Goal: Task Accomplishment & Management: Manage account settings

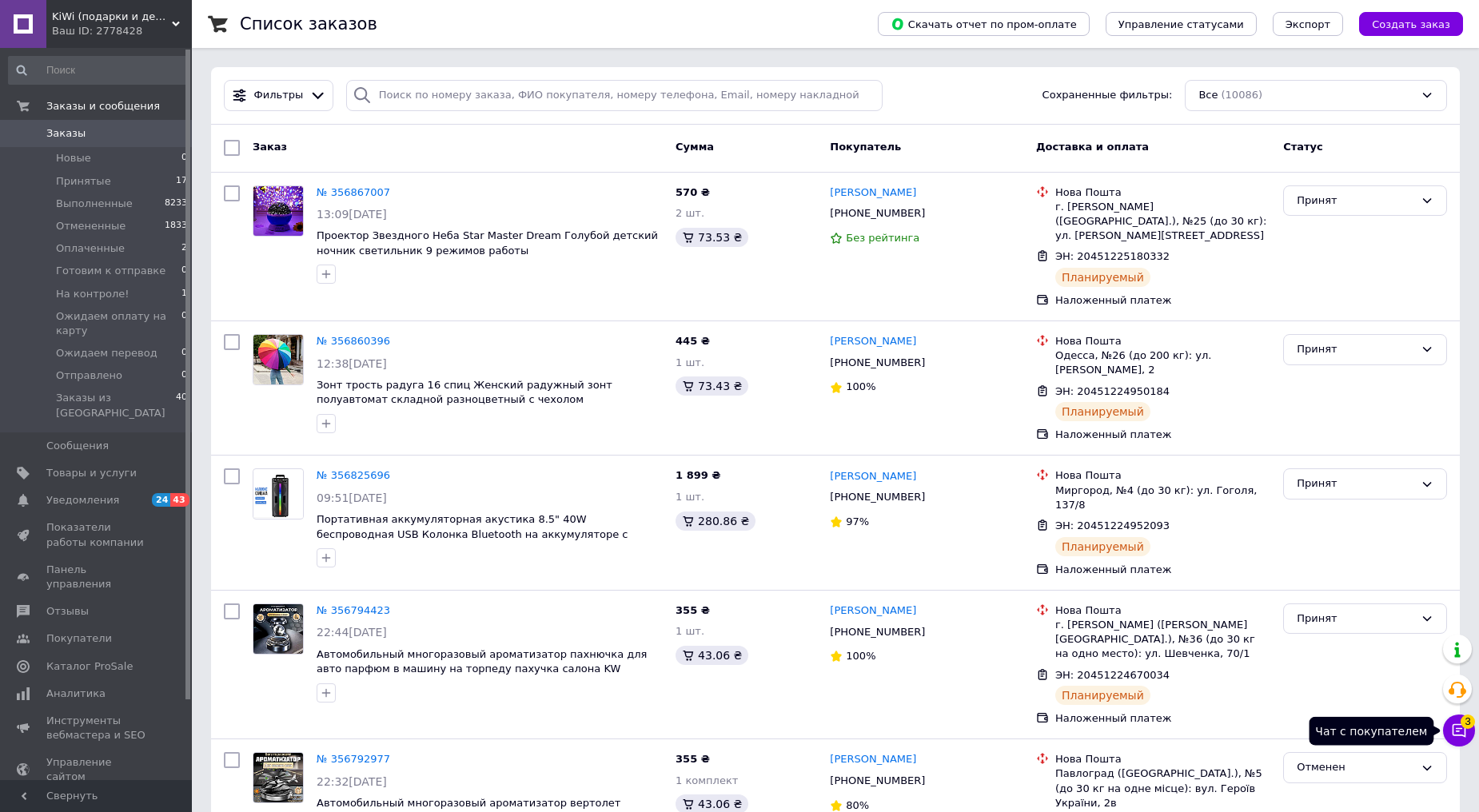
click at [1461, 724] on span "3" at bounding box center [1467, 721] width 14 height 14
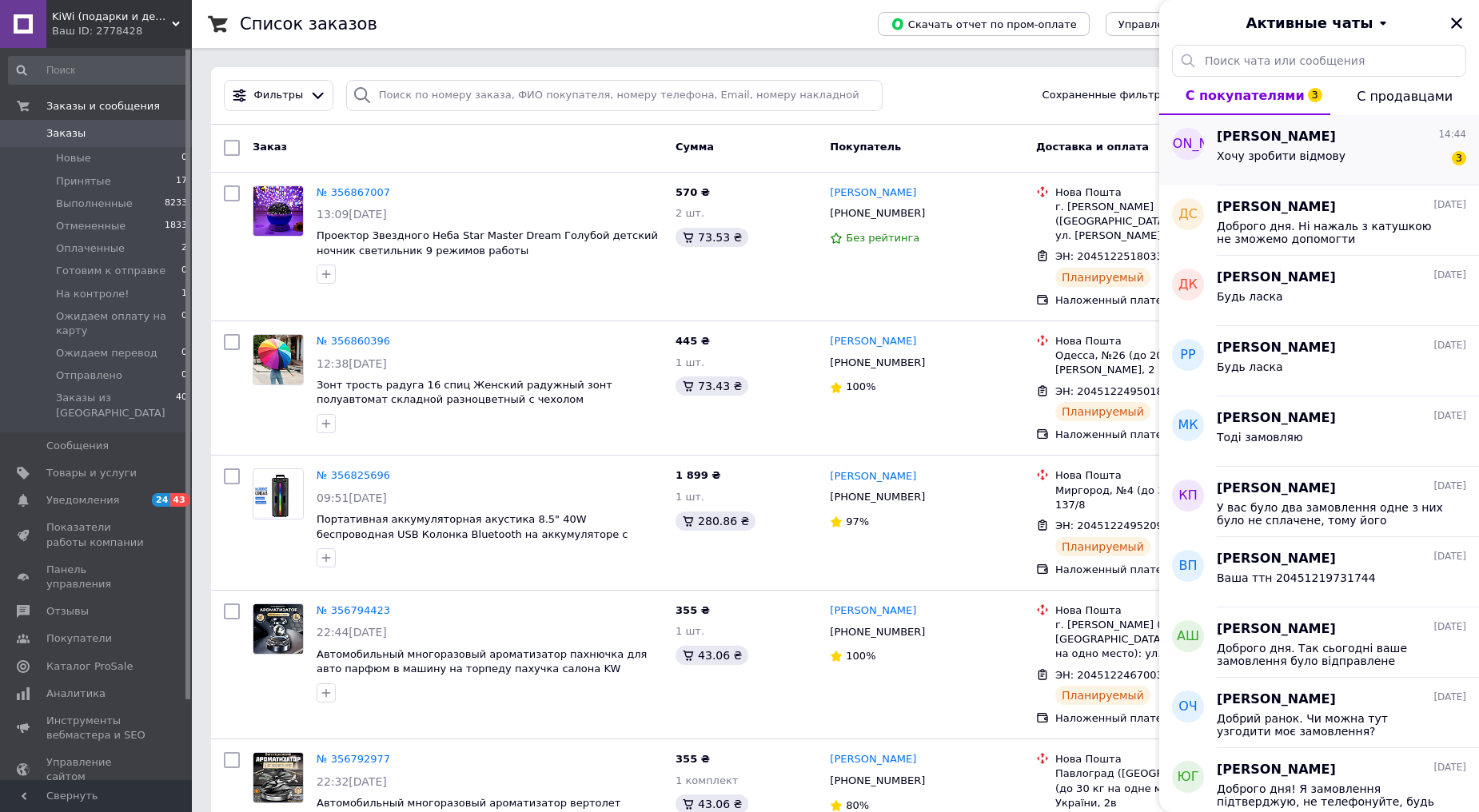
click at [1282, 132] on div "Юля 14:44" at bounding box center [1342, 137] width 250 height 18
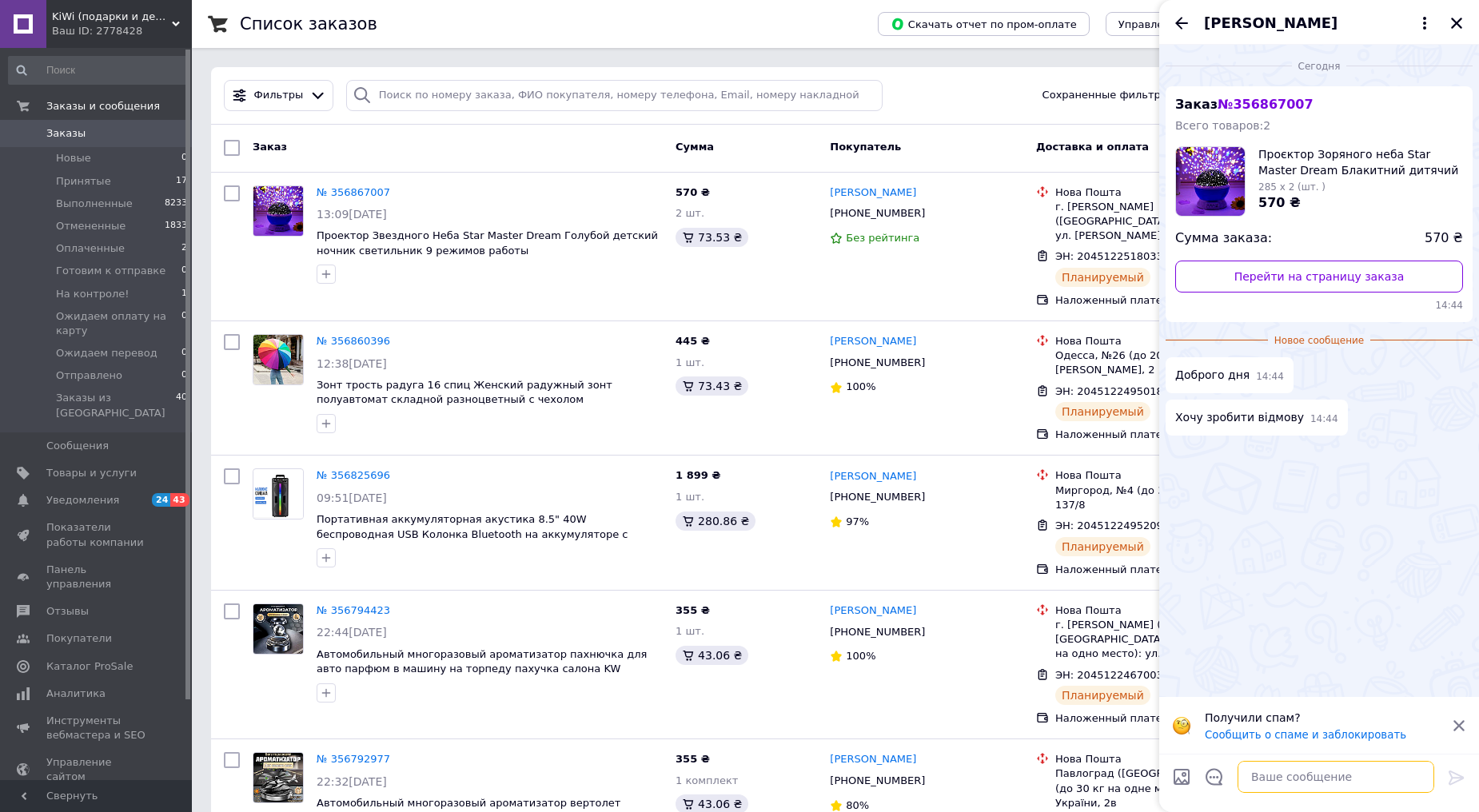
click at [1314, 779] on textarea at bounding box center [1336, 777] width 197 height 32
type textarea "Доброго дня. Відміняємо"
click at [1455, 776] on icon at bounding box center [1456, 778] width 19 height 19
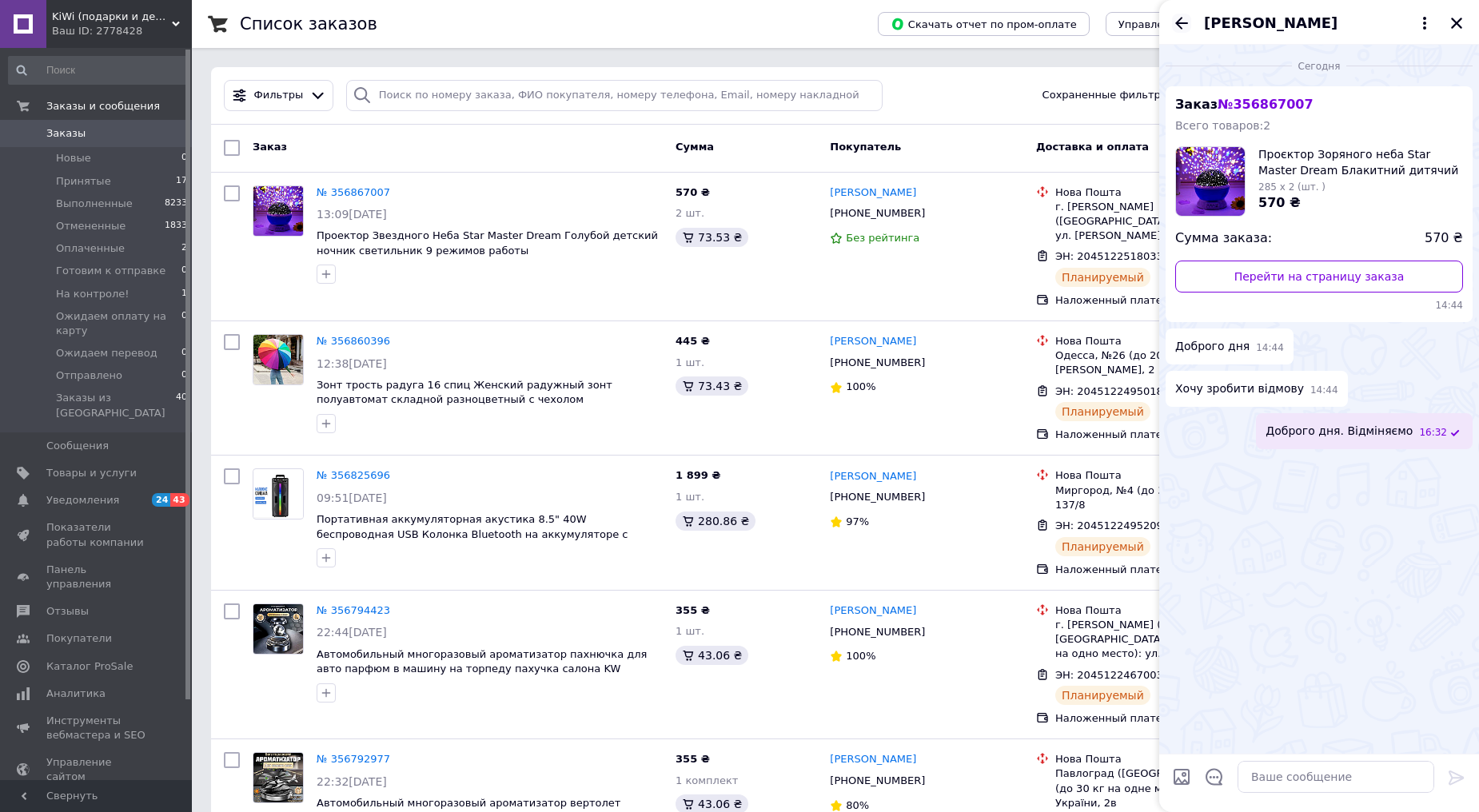
click at [1181, 16] on icon "Назад" at bounding box center [1182, 23] width 19 height 19
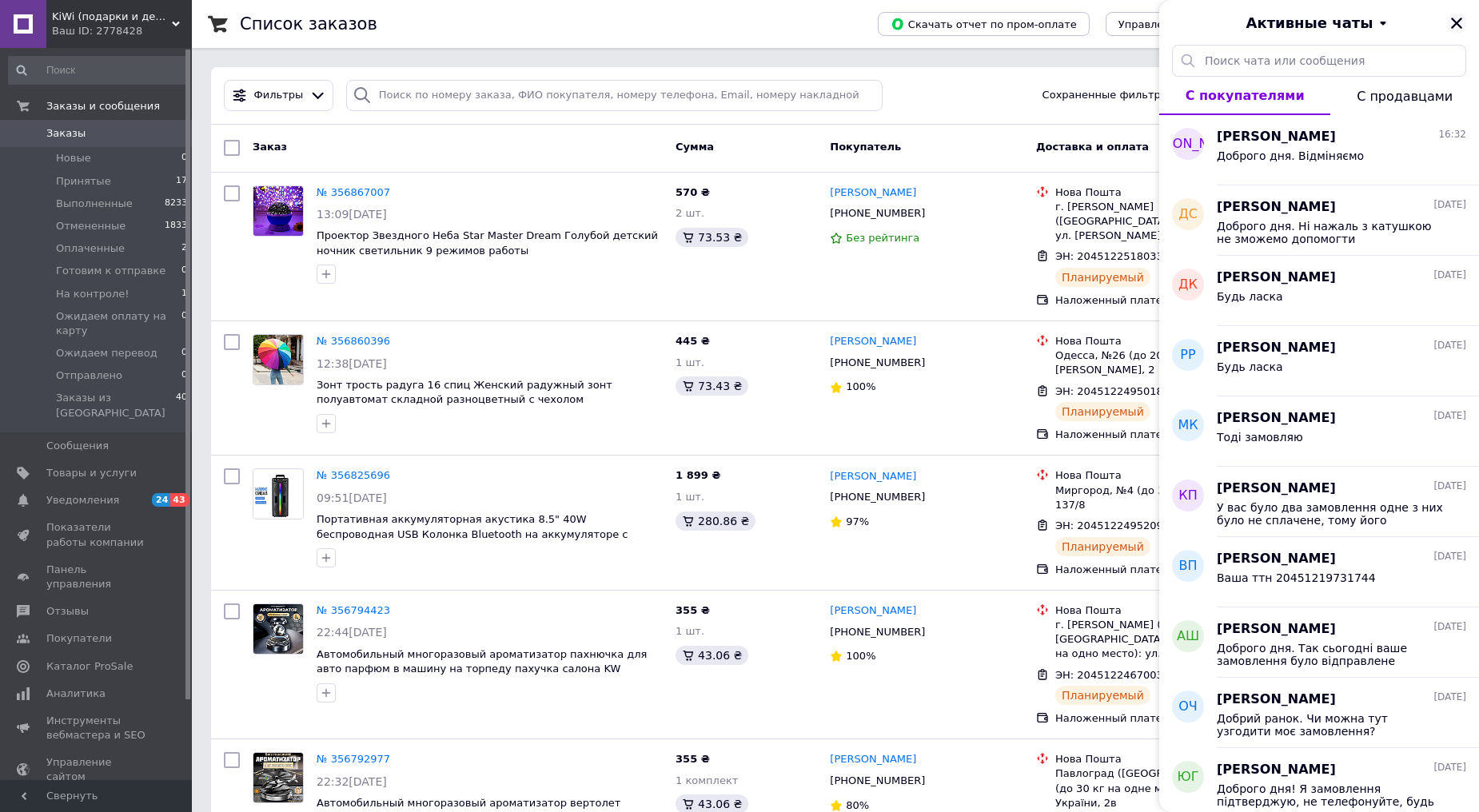
click at [1455, 22] on icon "Закрыть" at bounding box center [1456, 23] width 11 height 11
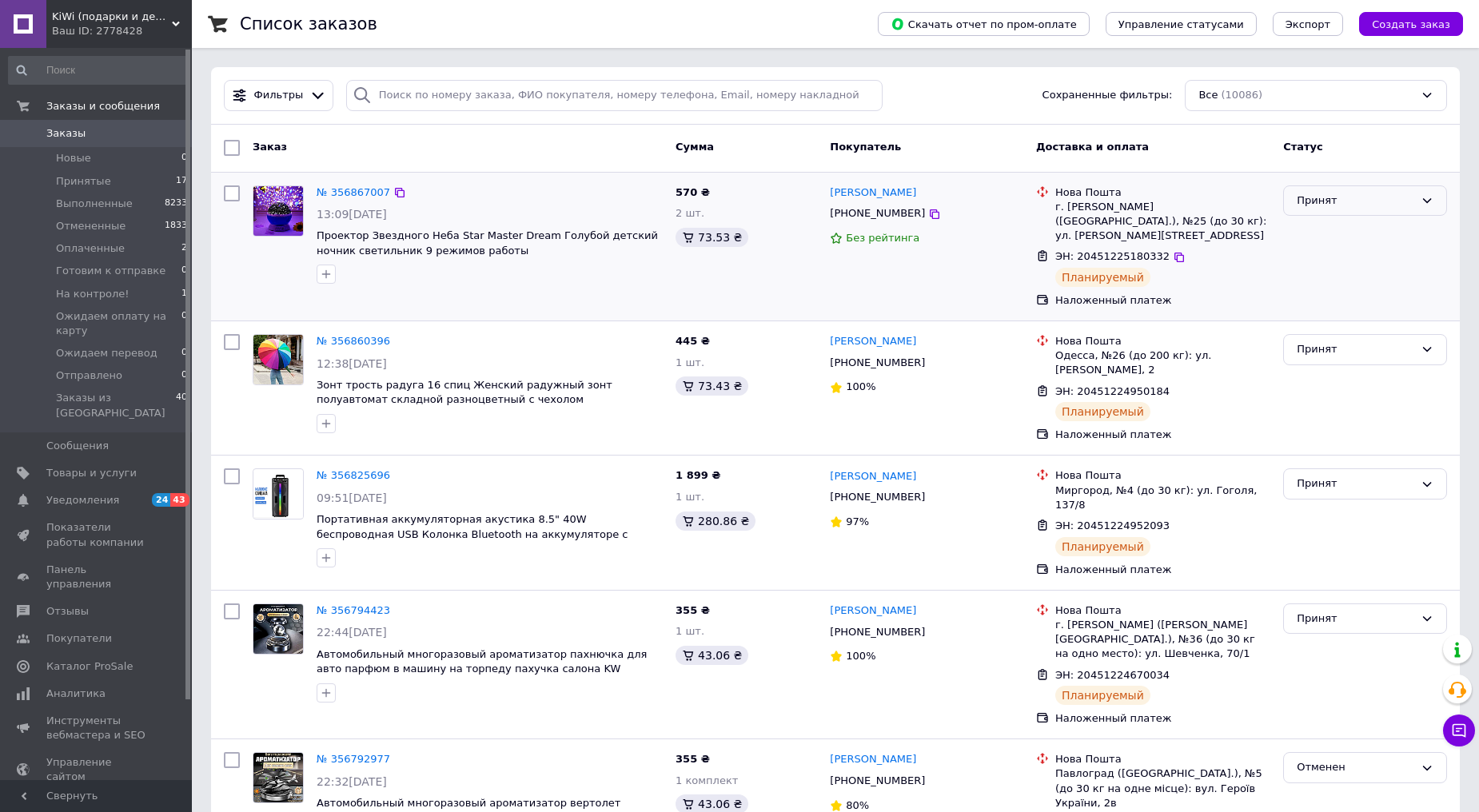
click at [1348, 201] on div "Принят" at bounding box center [1356, 201] width 117 height 17
click at [1319, 261] on li "Отменен" at bounding box center [1365, 263] width 163 height 29
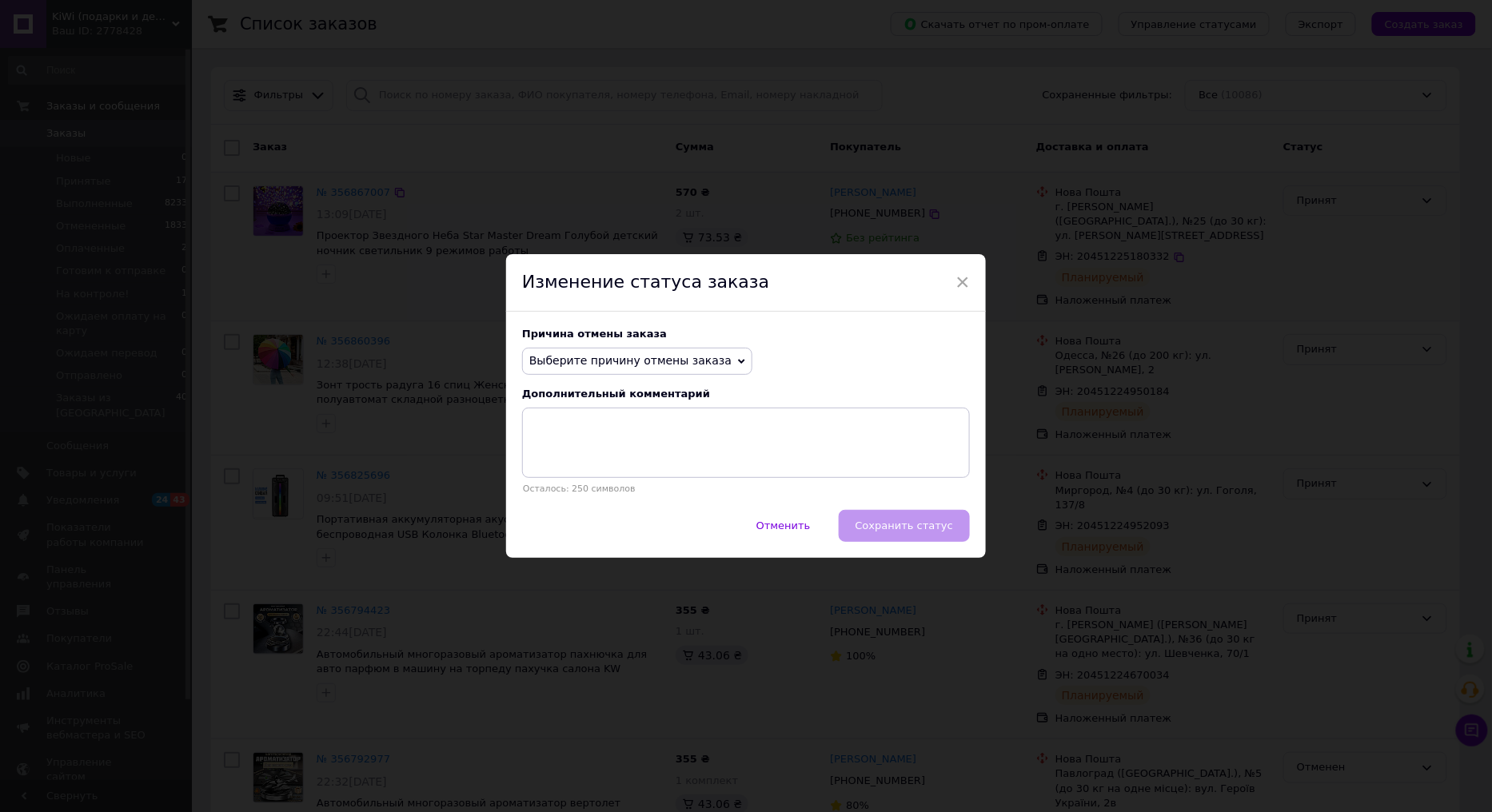
click at [667, 361] on span "Выберите причину отмены заказа" at bounding box center [630, 360] width 202 height 13
click at [604, 462] on li "По просьбе покупателя" at bounding box center [637, 459] width 229 height 23
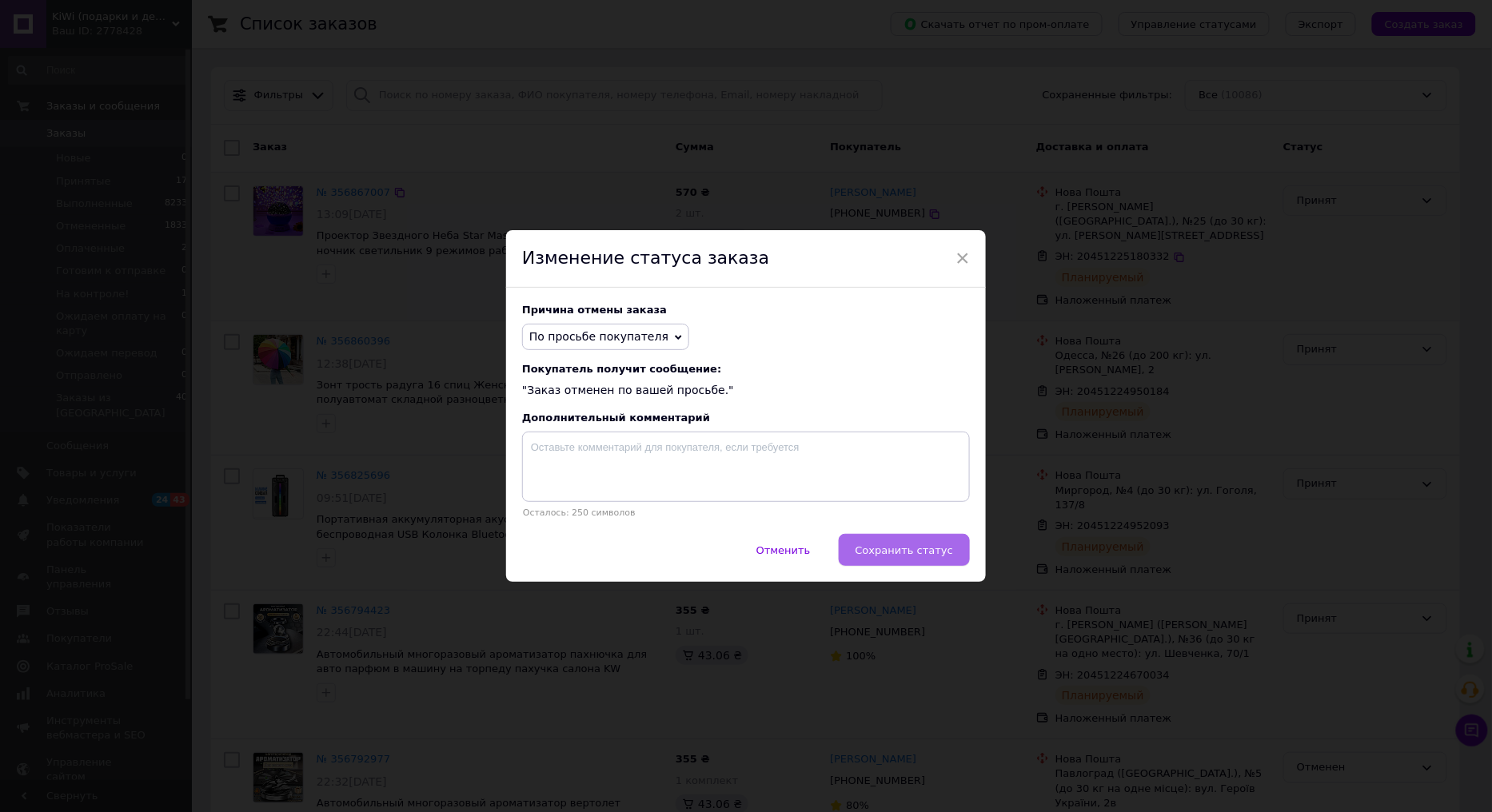
click at [932, 556] on span "Сохранить статус" at bounding box center [904, 551] width 97 height 12
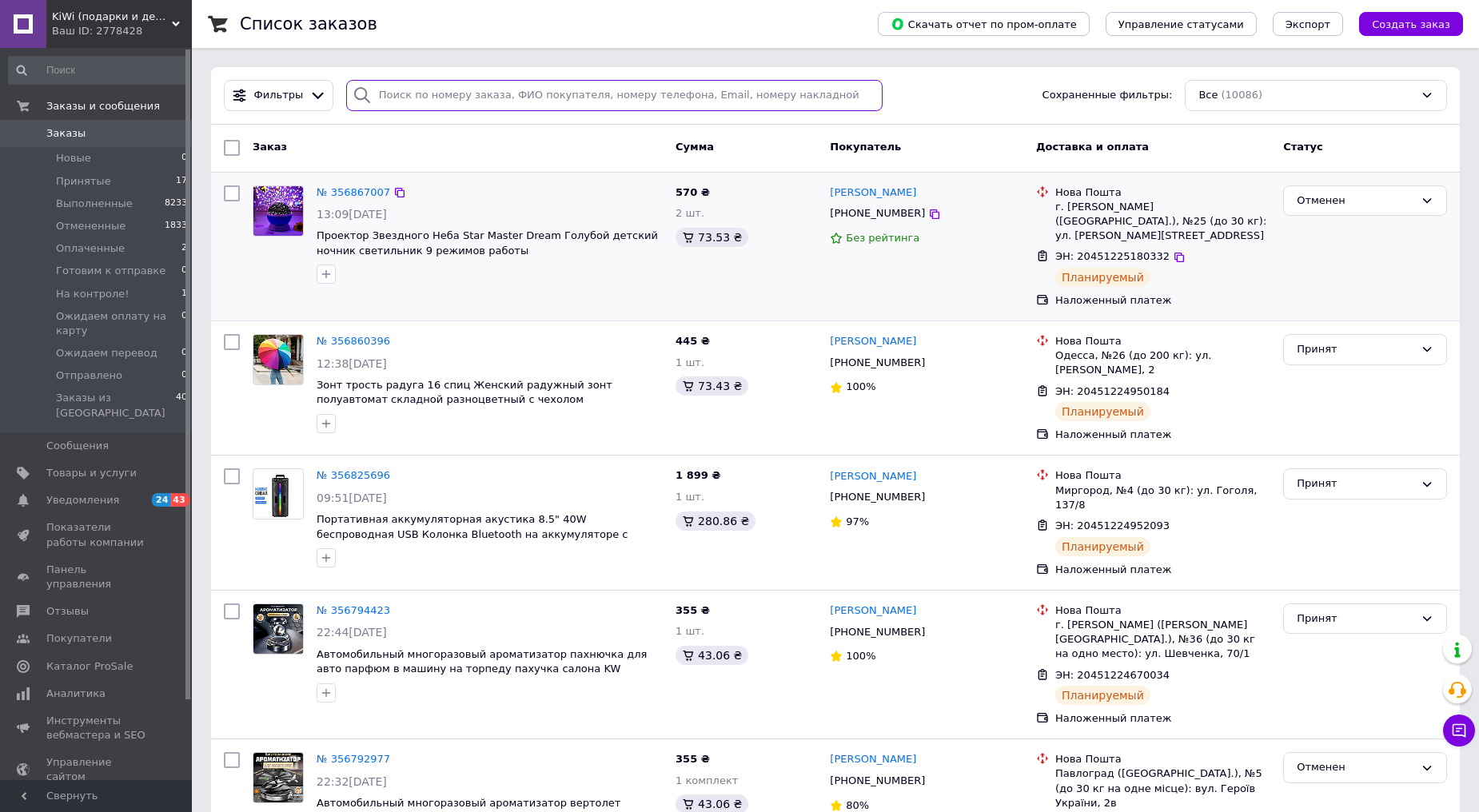
click at [429, 91] on input "search" at bounding box center [614, 95] width 536 height 31
click at [105, 466] on span "Товары и услуги" at bounding box center [91, 473] width 90 height 14
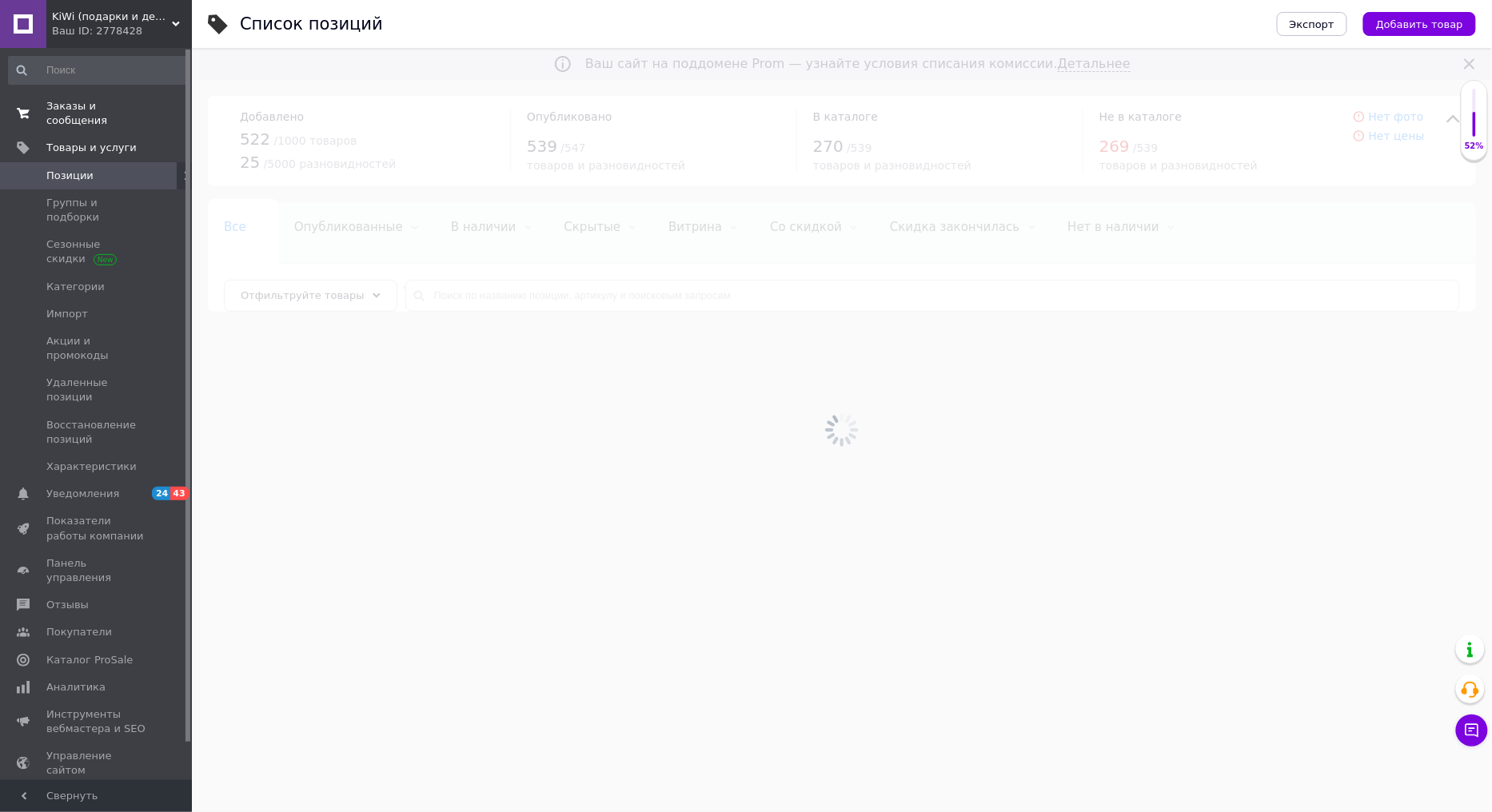
click at [91, 107] on span "Заказы и сообщения" at bounding box center [96, 113] width 101 height 28
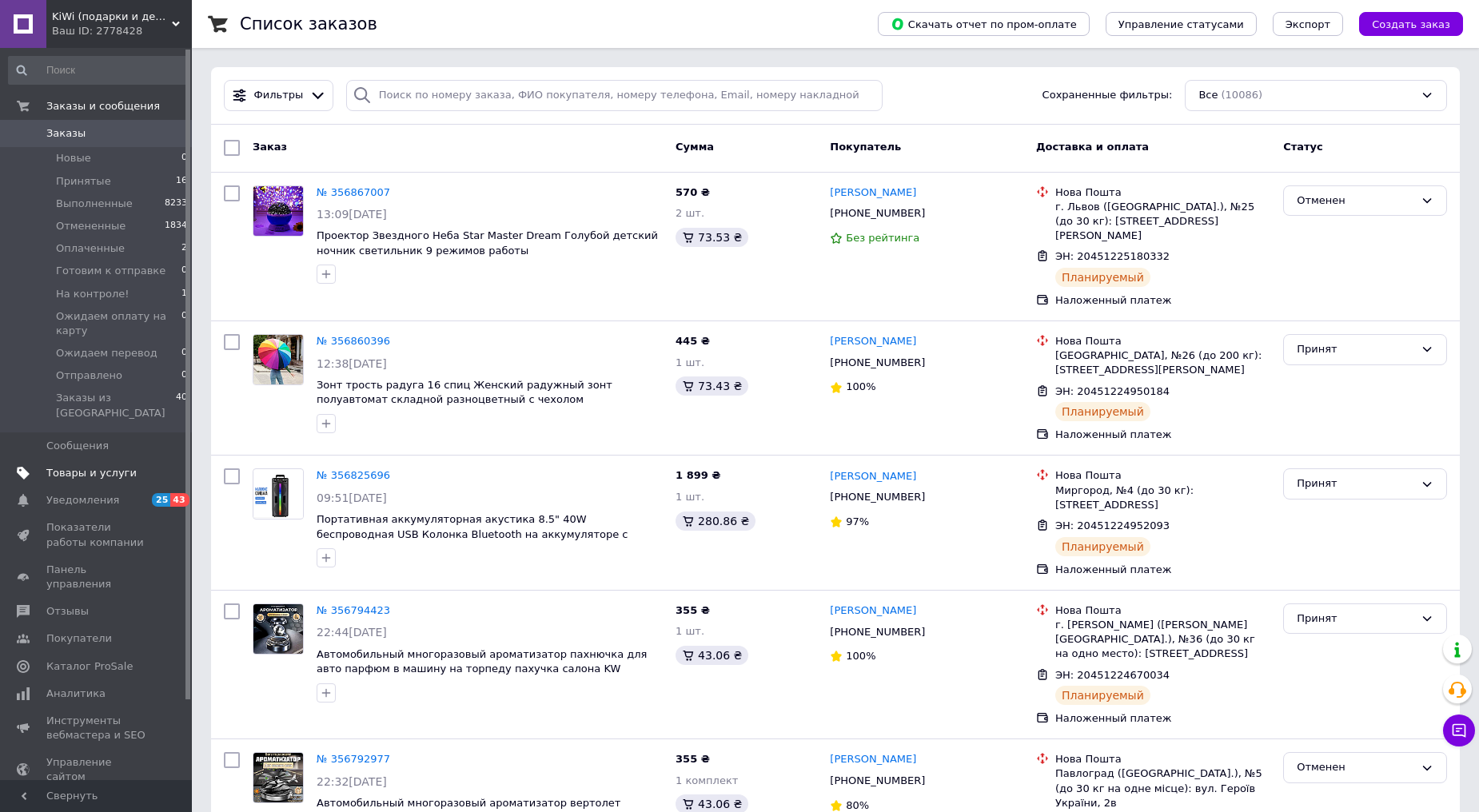
click at [106, 466] on span "Товары и услуги" at bounding box center [91, 473] width 90 height 14
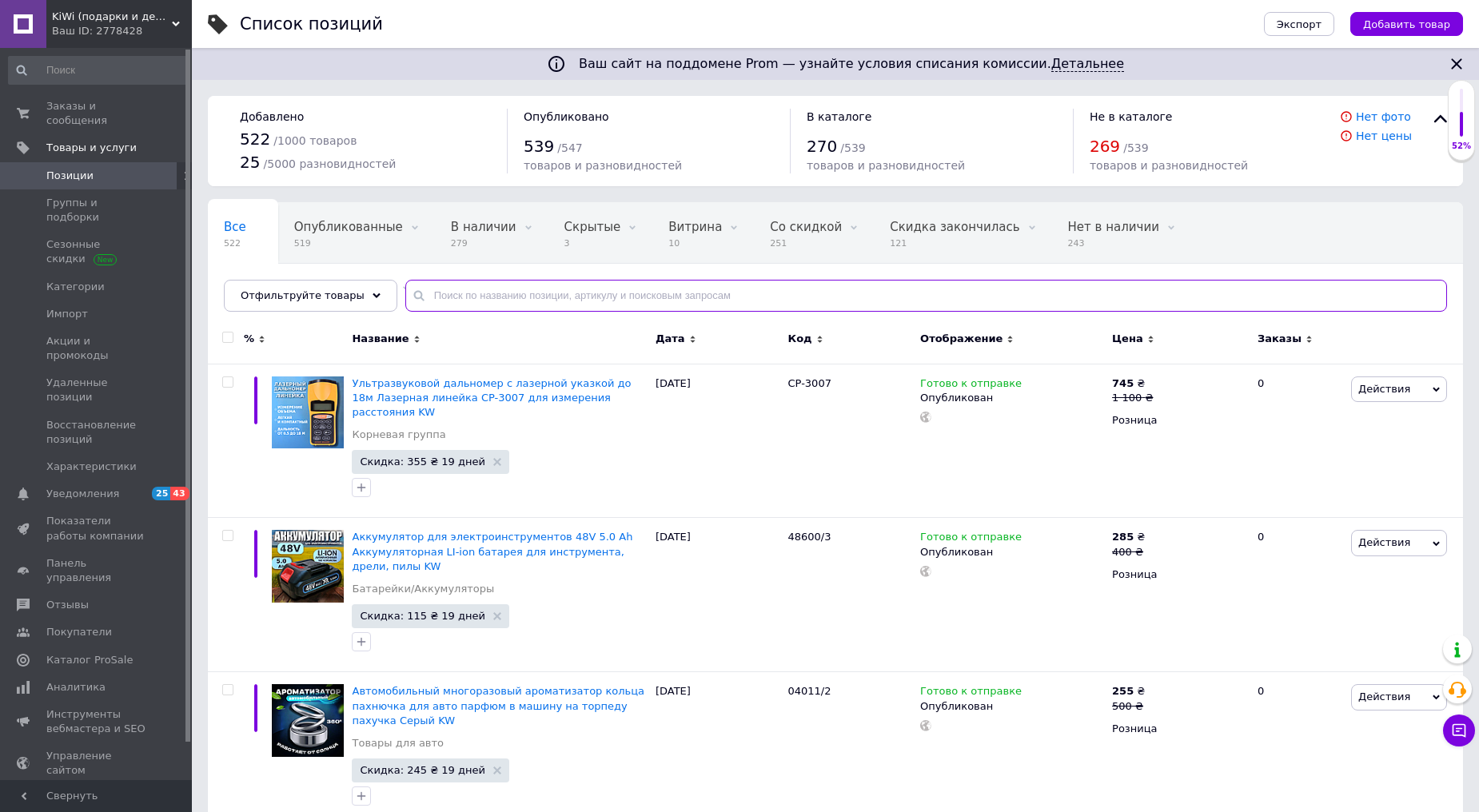
click at [496, 291] on input "text" at bounding box center [926, 296] width 1042 height 32
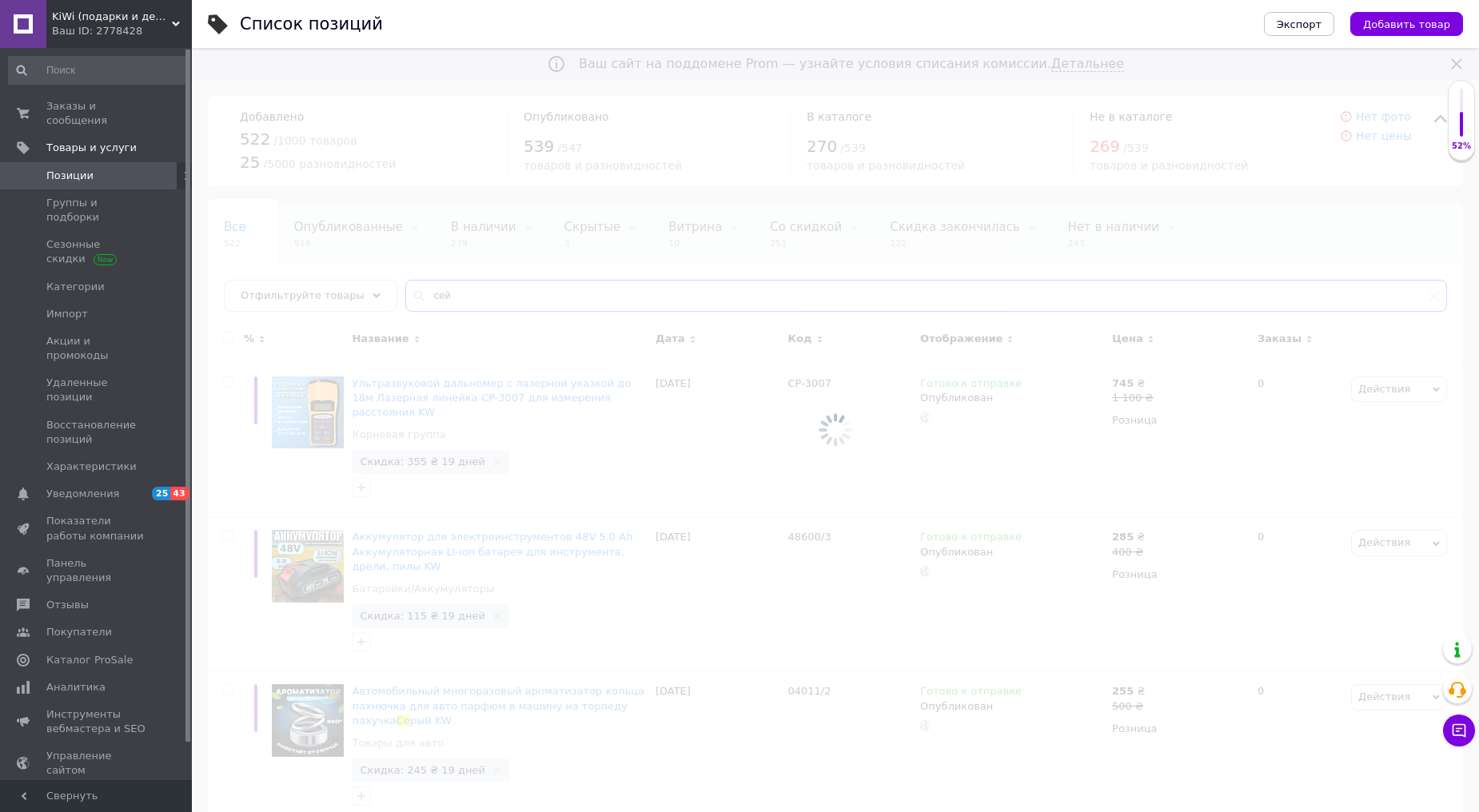
type input "сейф"
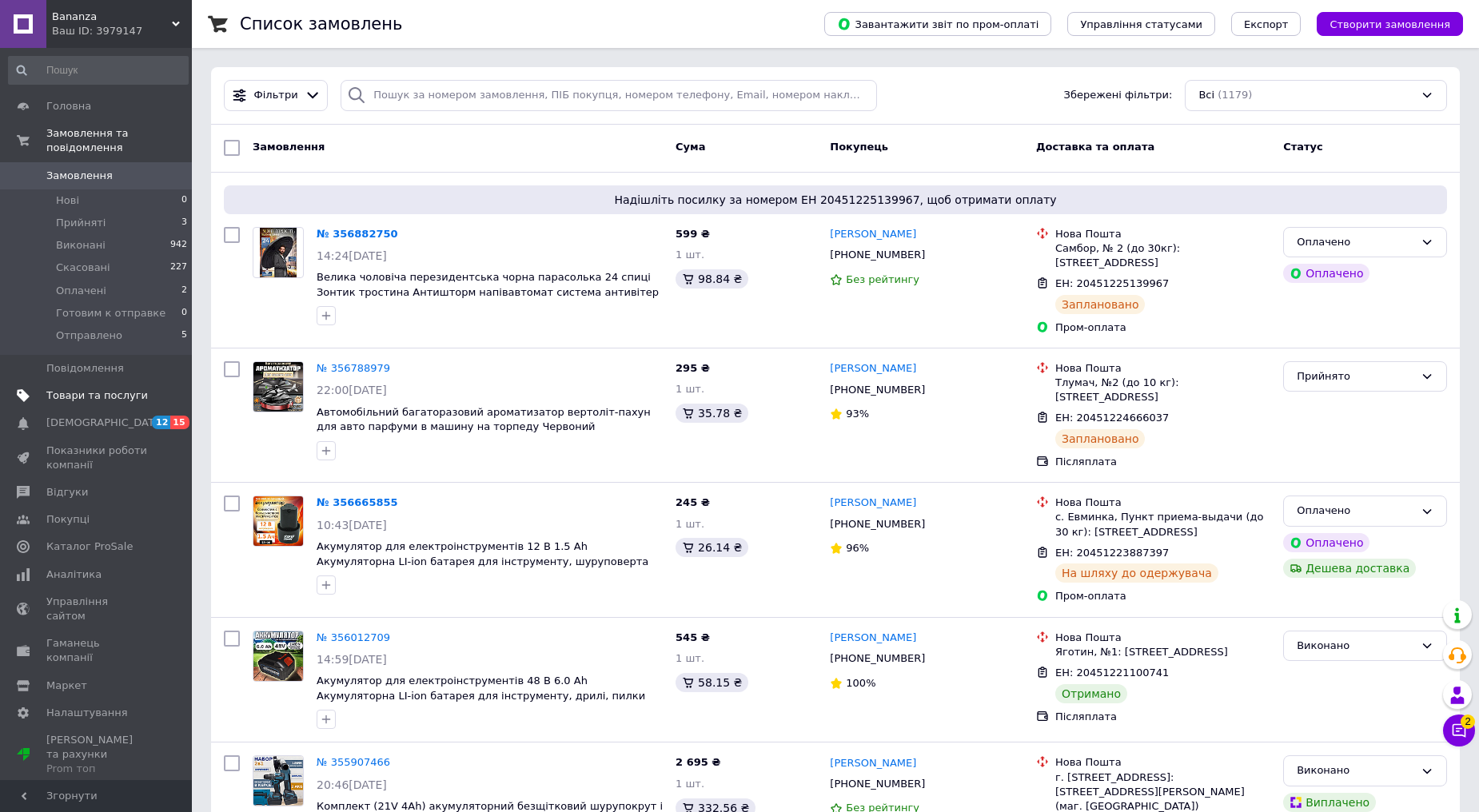
click at [112, 389] on span "Товари та послуги" at bounding box center [96, 396] width 101 height 14
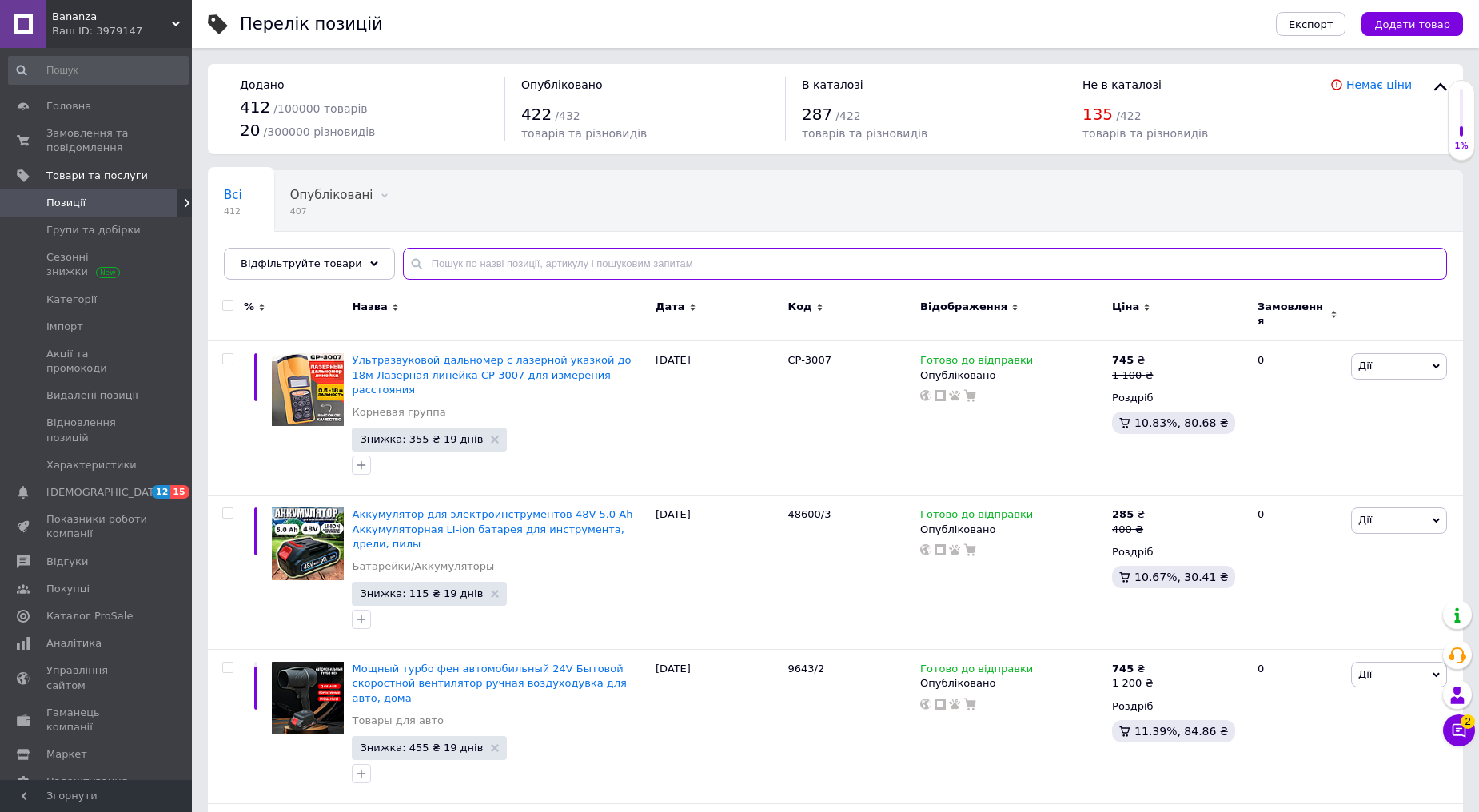
click at [473, 266] on input "text" at bounding box center [925, 264] width 1044 height 32
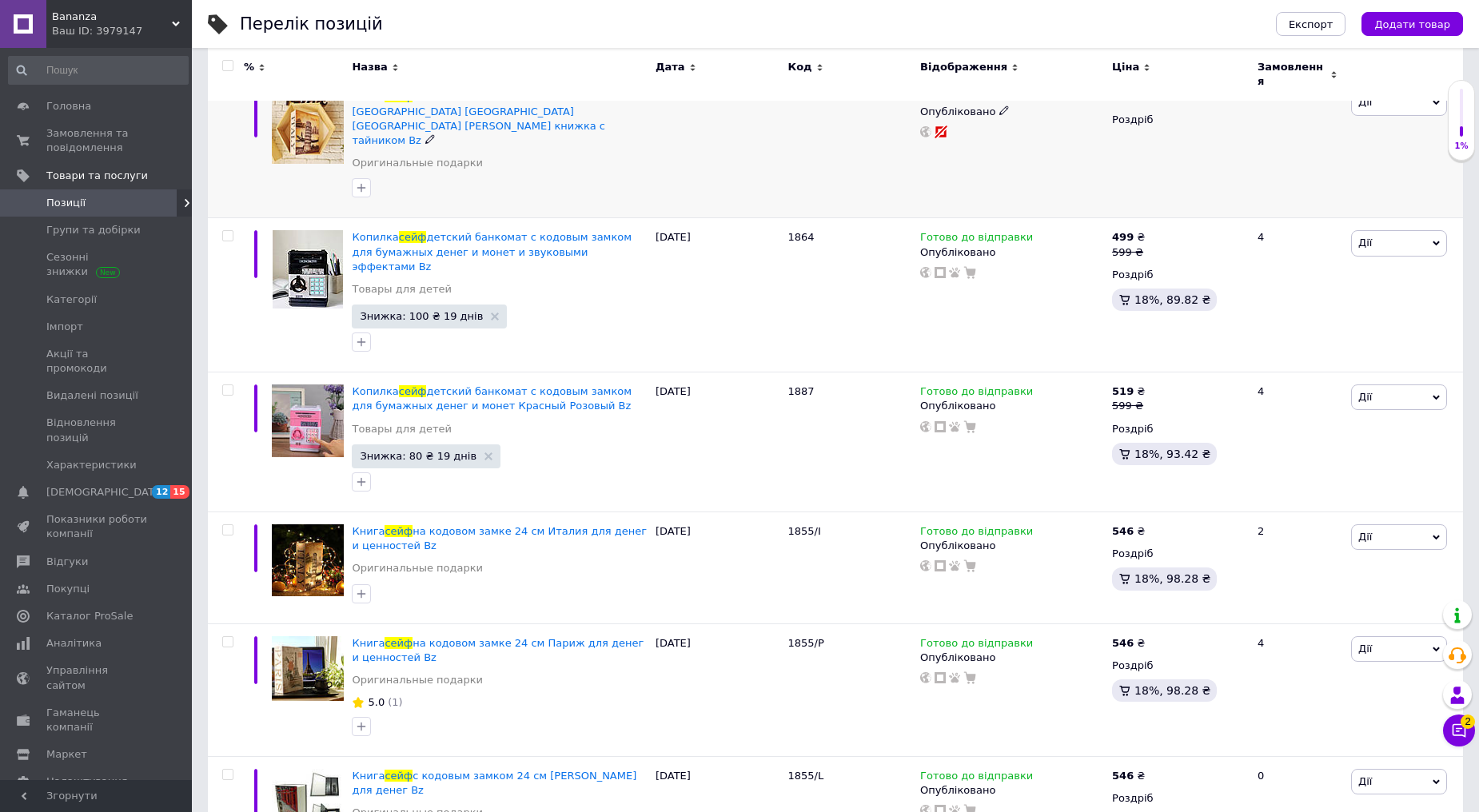
scroll to position [268, 0]
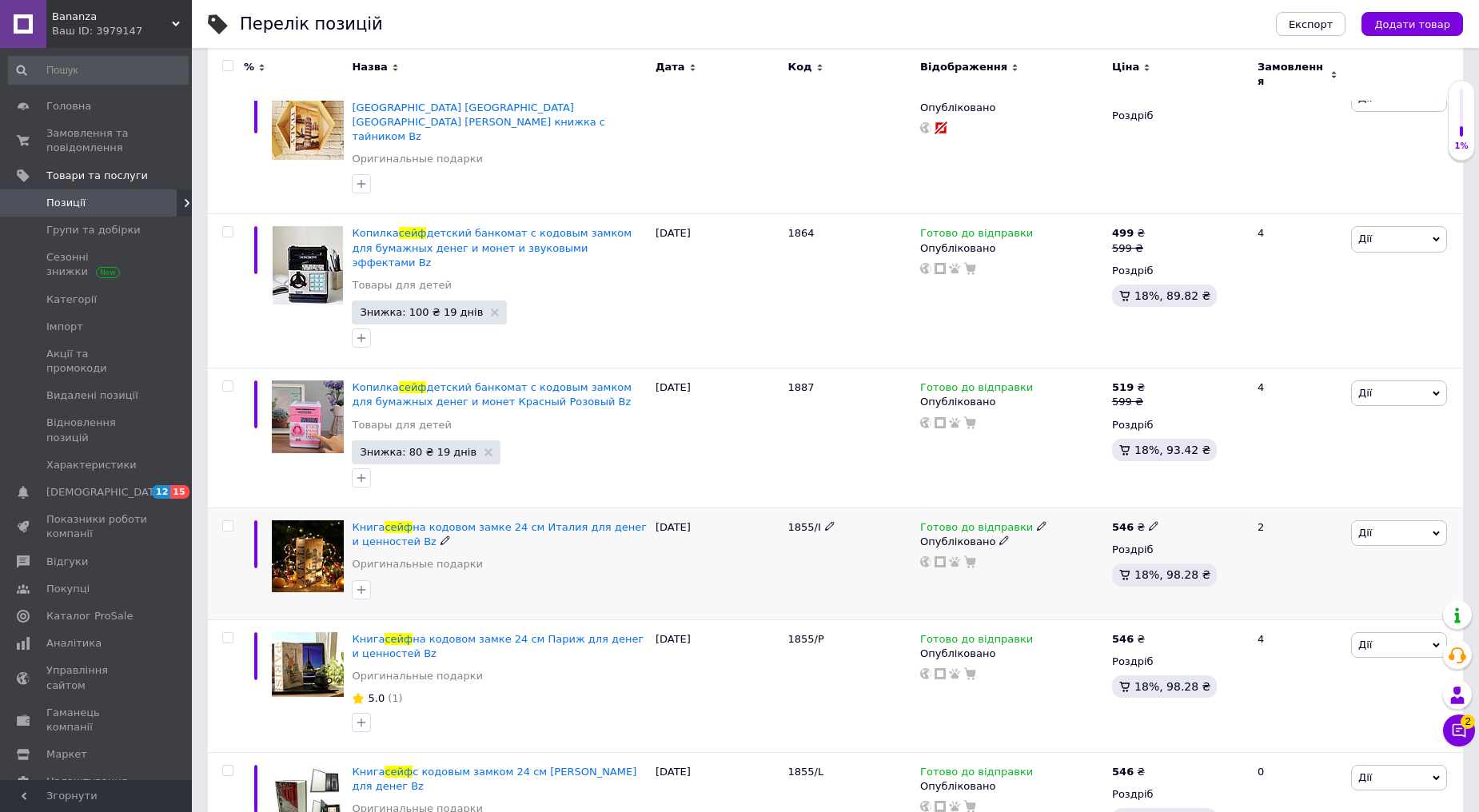
type input "сейф"
click at [1149, 521] on icon at bounding box center [1153, 525] width 9 height 9
click at [1187, 494] on input "546" at bounding box center [1228, 509] width 122 height 32
type input "596"
click at [1149, 634] on use at bounding box center [1153, 638] width 8 height 8
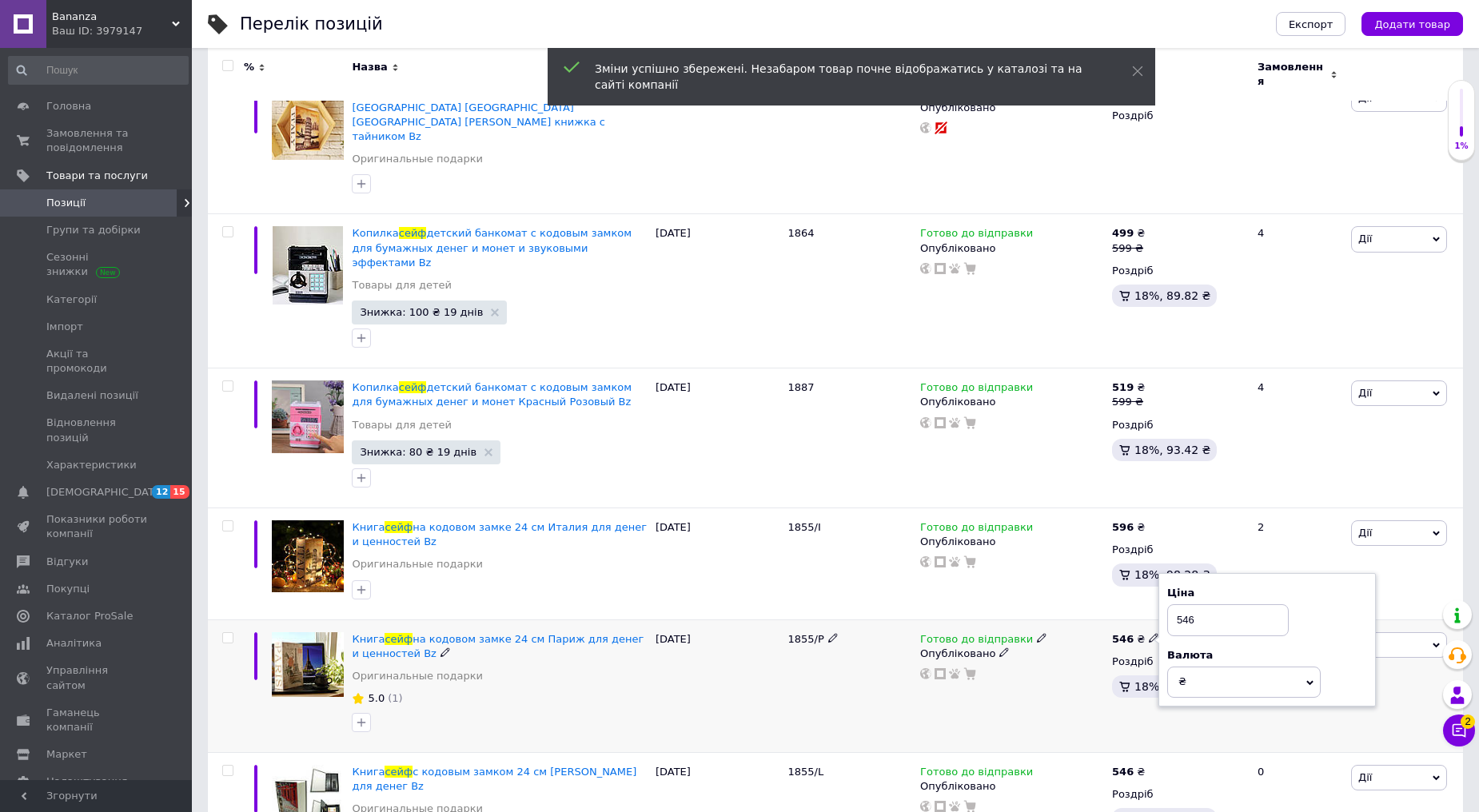
click at [1187, 604] on input "546" at bounding box center [1228, 620] width 122 height 32
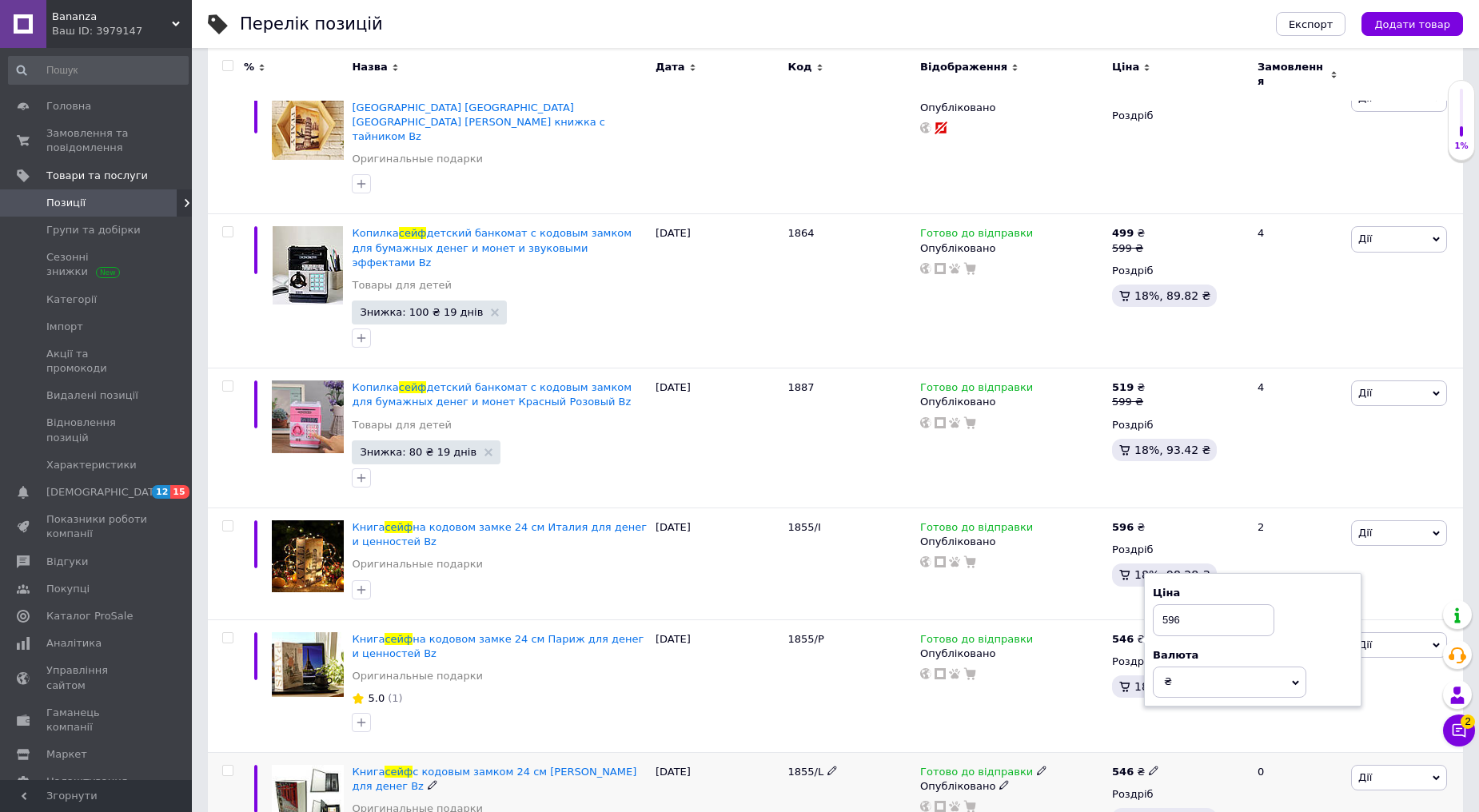
type input "596"
click at [1149, 766] on icon at bounding box center [1153, 770] width 9 height 9
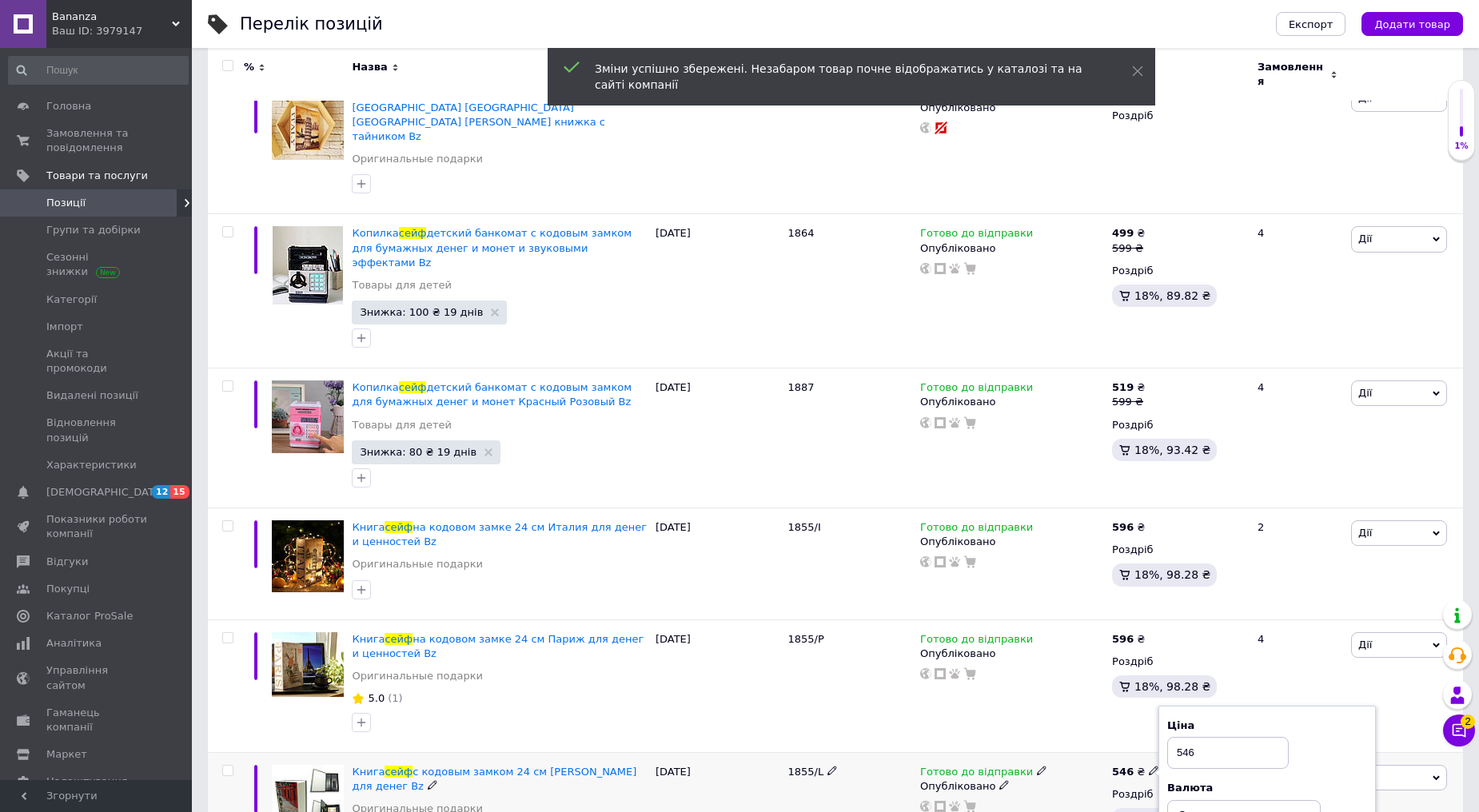
click at [1188, 737] on input "546" at bounding box center [1228, 753] width 122 height 32
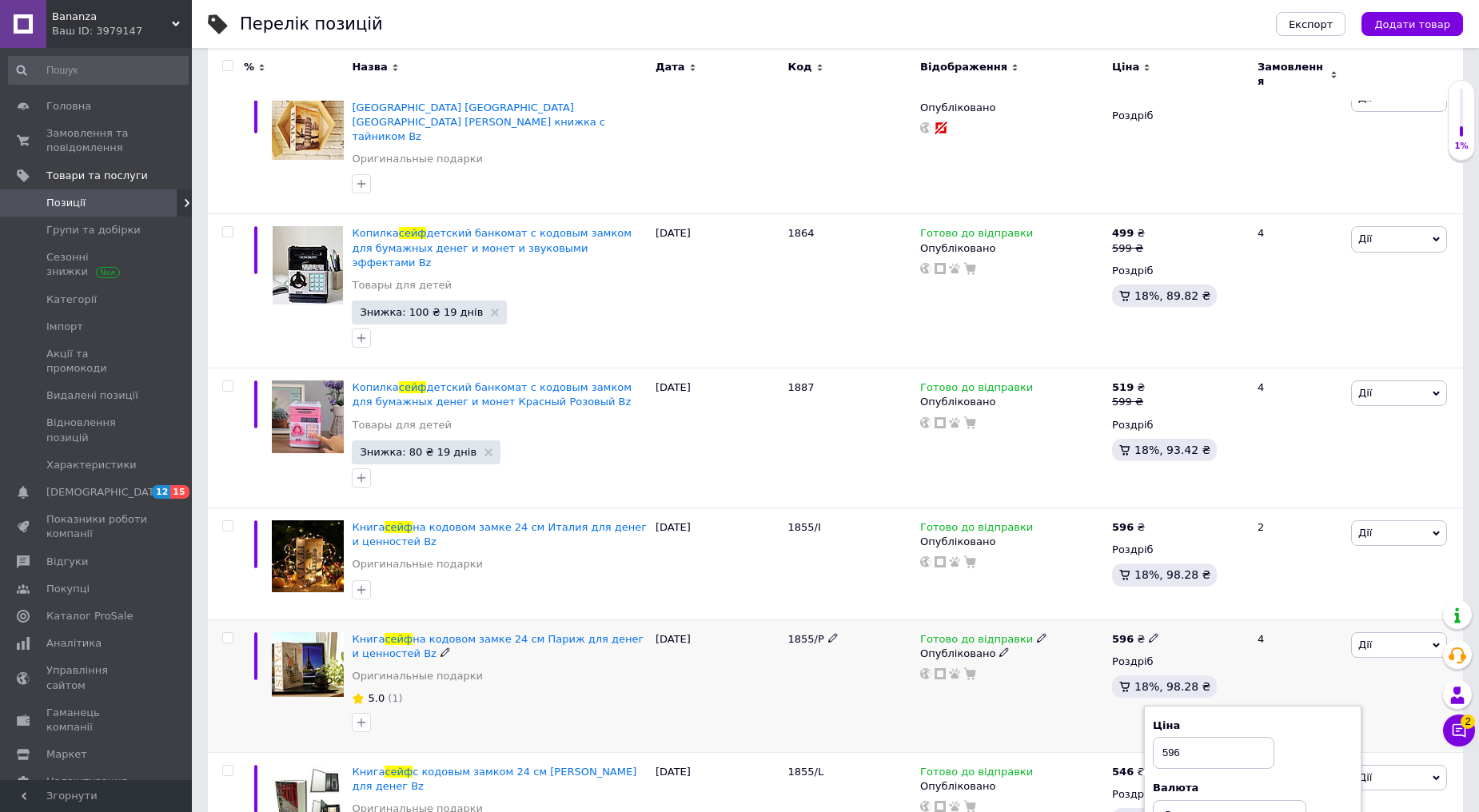
type input "596"
click at [1032, 667] on div "Готово до відправки Опубліковано" at bounding box center [1011, 685] width 192 height 132
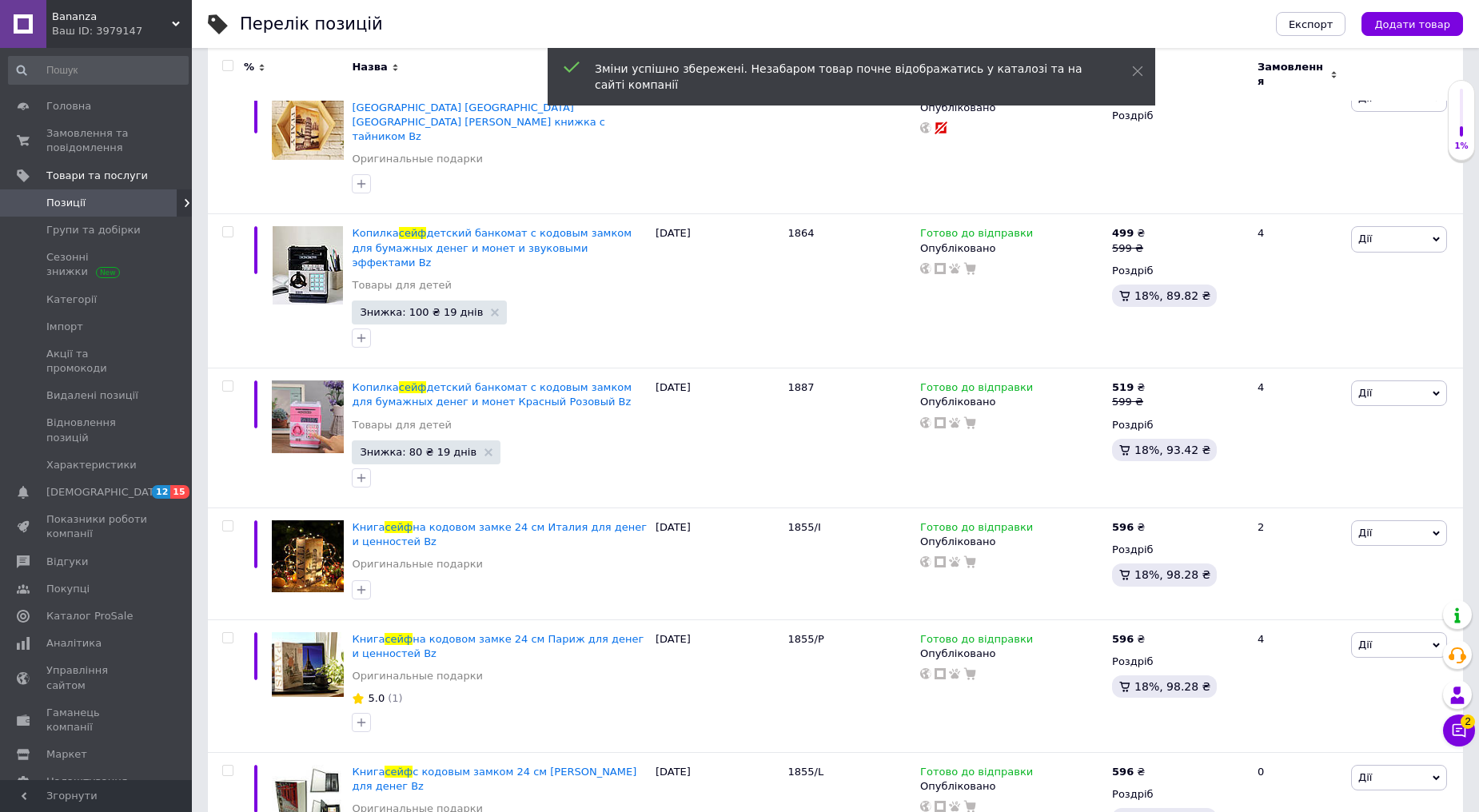
click at [93, 18] on span "Bananza" at bounding box center [111, 16] width 120 height 14
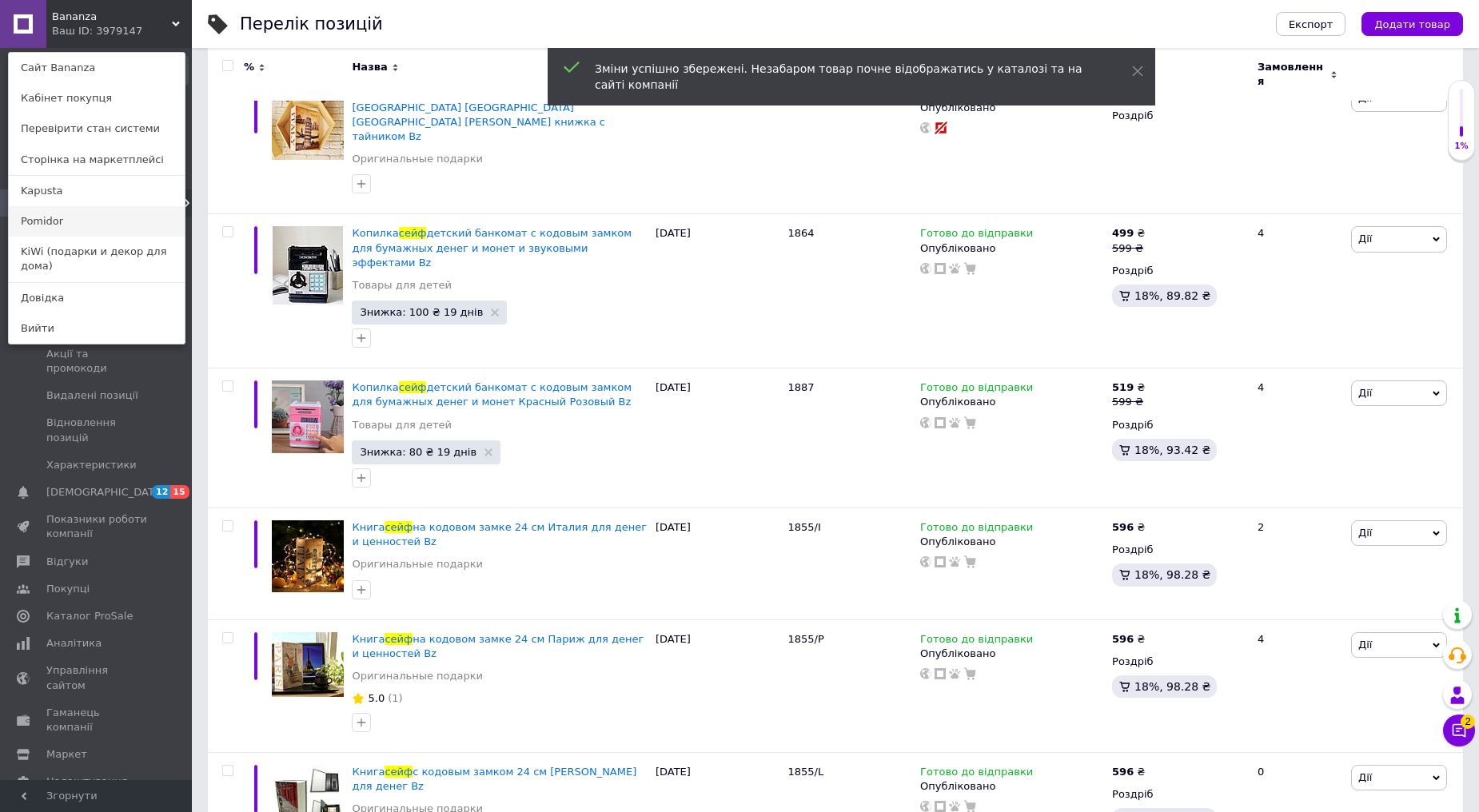
click at [43, 216] on link "Pomidor" at bounding box center [96, 221] width 176 height 30
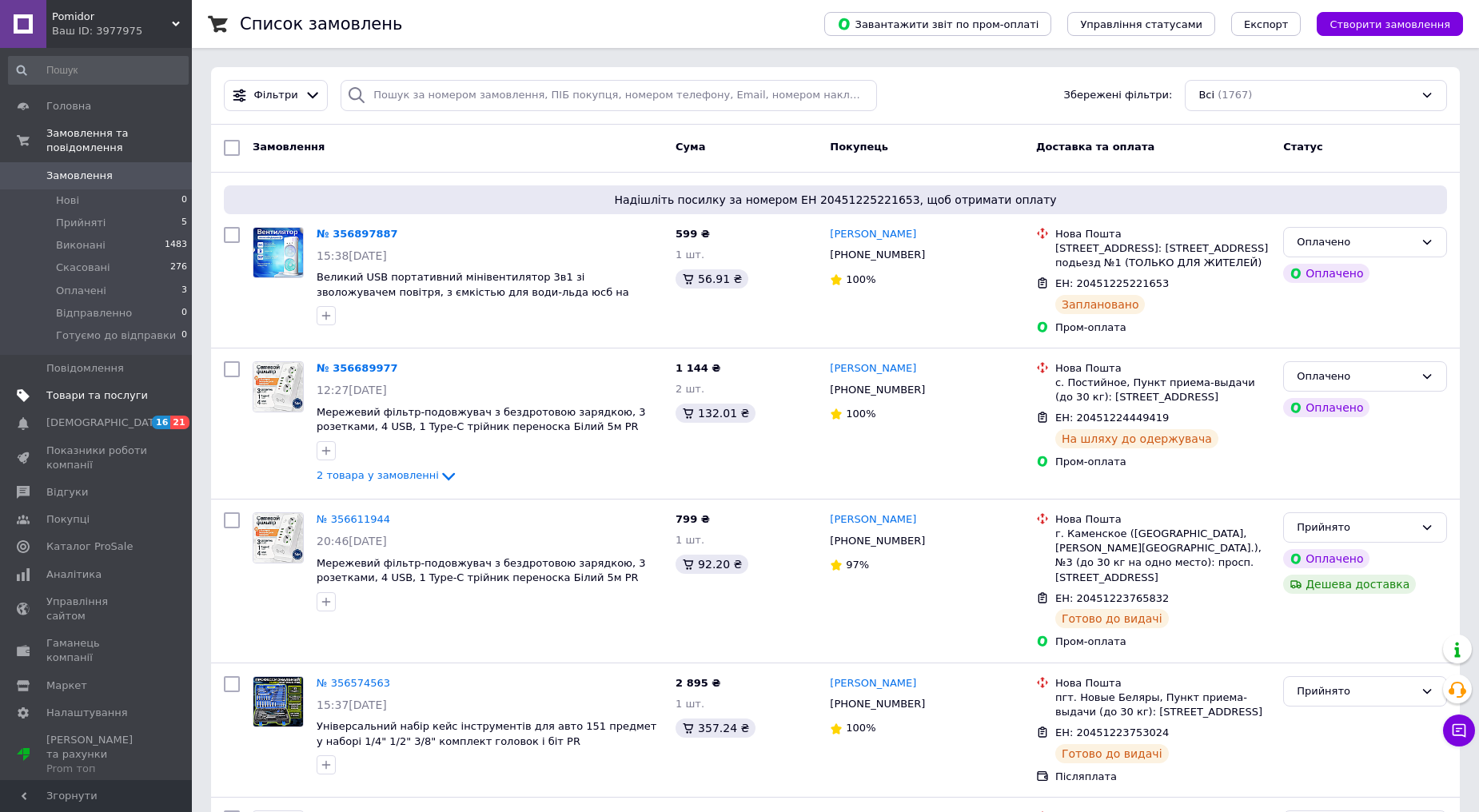
click at [122, 389] on span "Товари та послуги" at bounding box center [96, 396] width 101 height 14
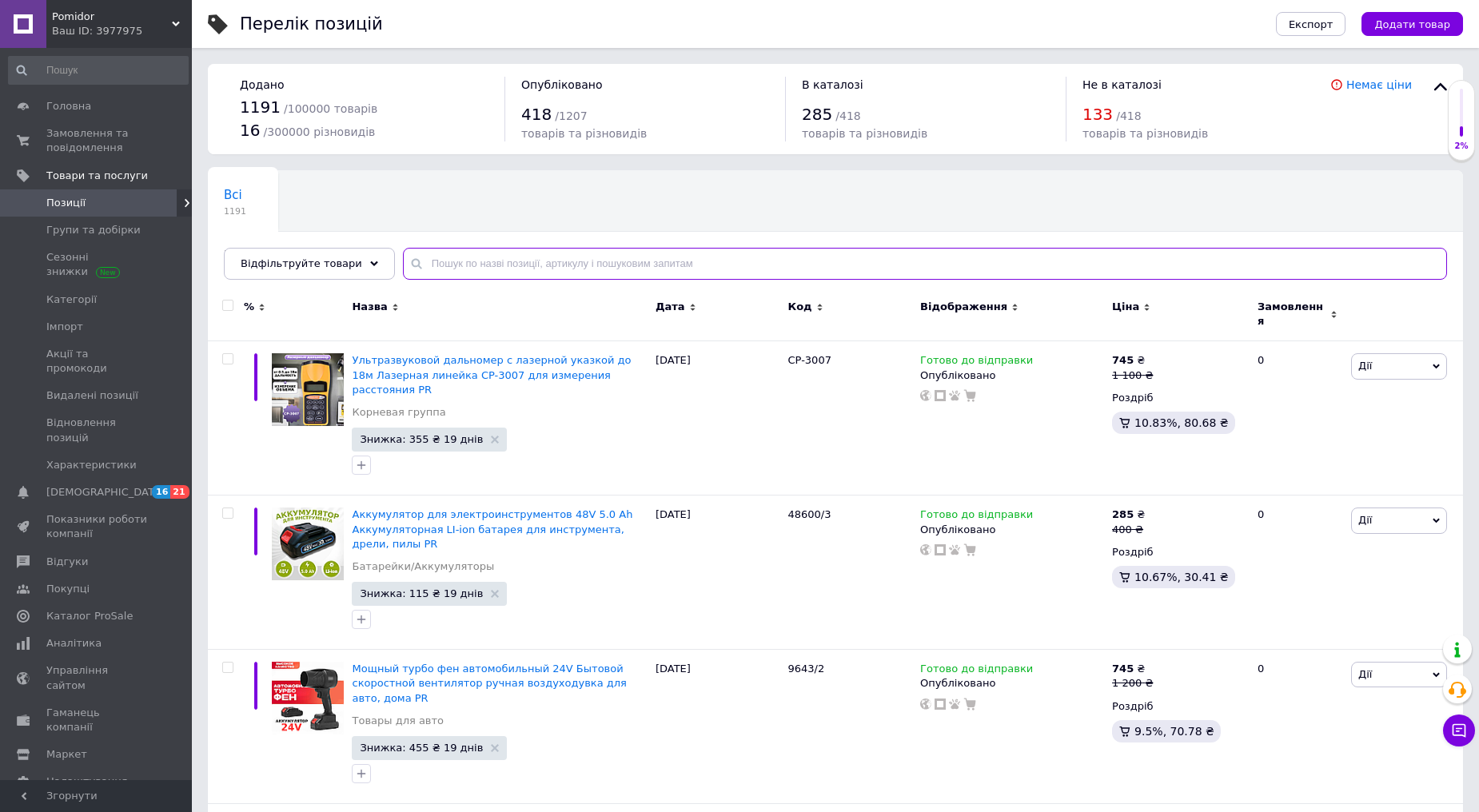
click at [515, 265] on input "text" at bounding box center [925, 264] width 1044 height 32
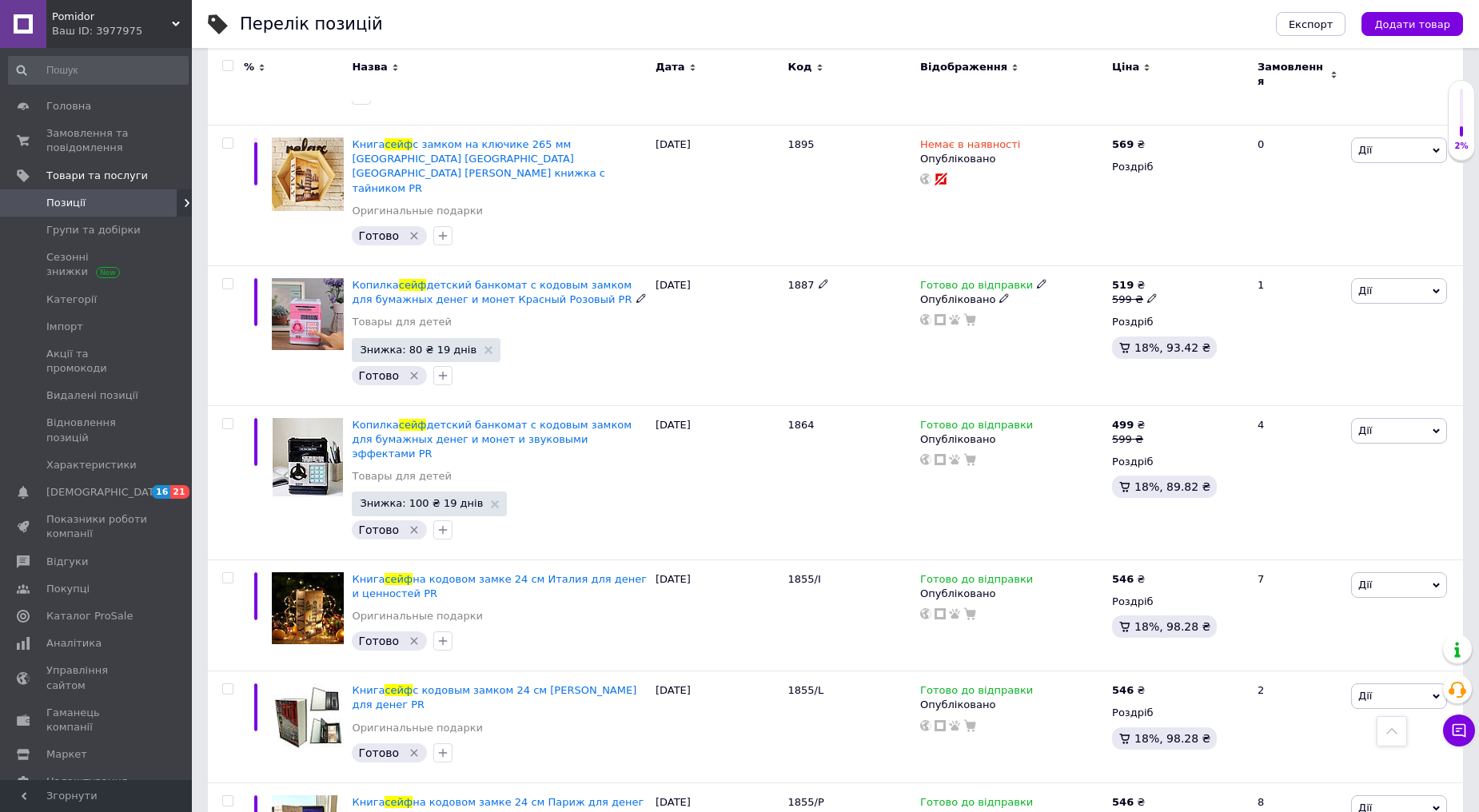
scroll to position [666, 0]
type input "сейф"
click at [1149, 572] on icon at bounding box center [1153, 576] width 9 height 9
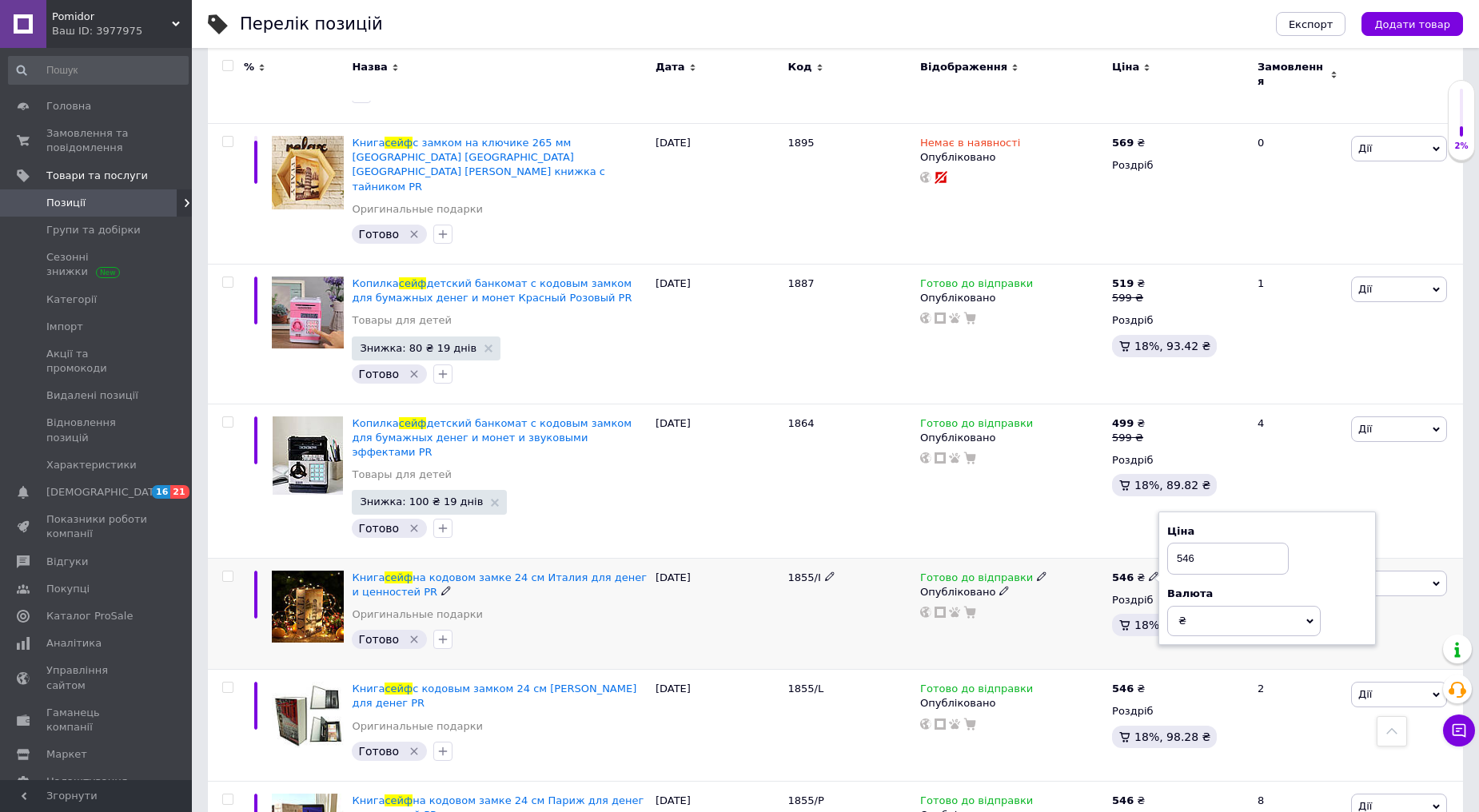
click at [1188, 543] on input "546" at bounding box center [1228, 559] width 122 height 32
type input "596"
click at [1149, 684] on use at bounding box center [1153, 688] width 8 height 8
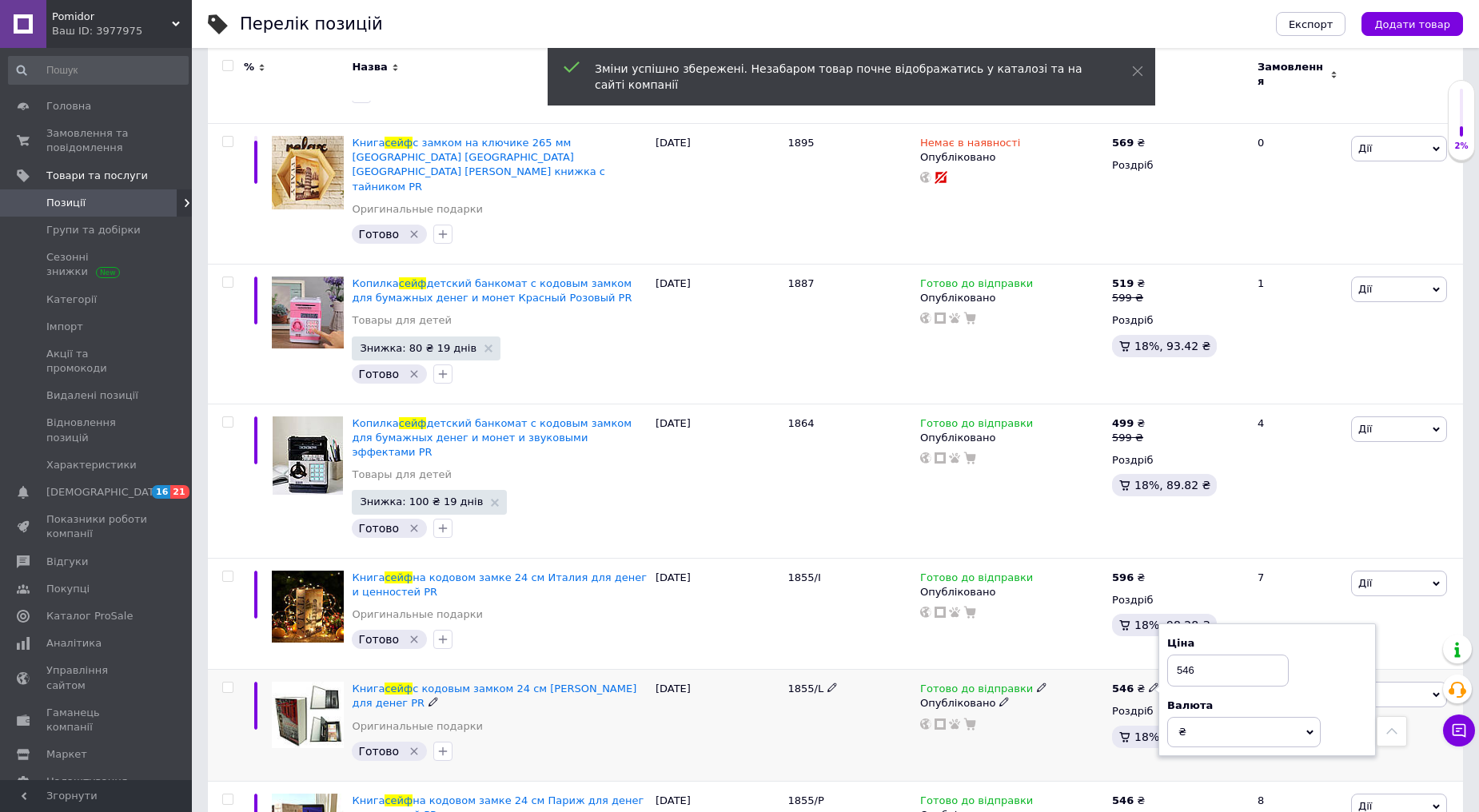
click at [1187, 654] on input "546" at bounding box center [1228, 670] width 122 height 32
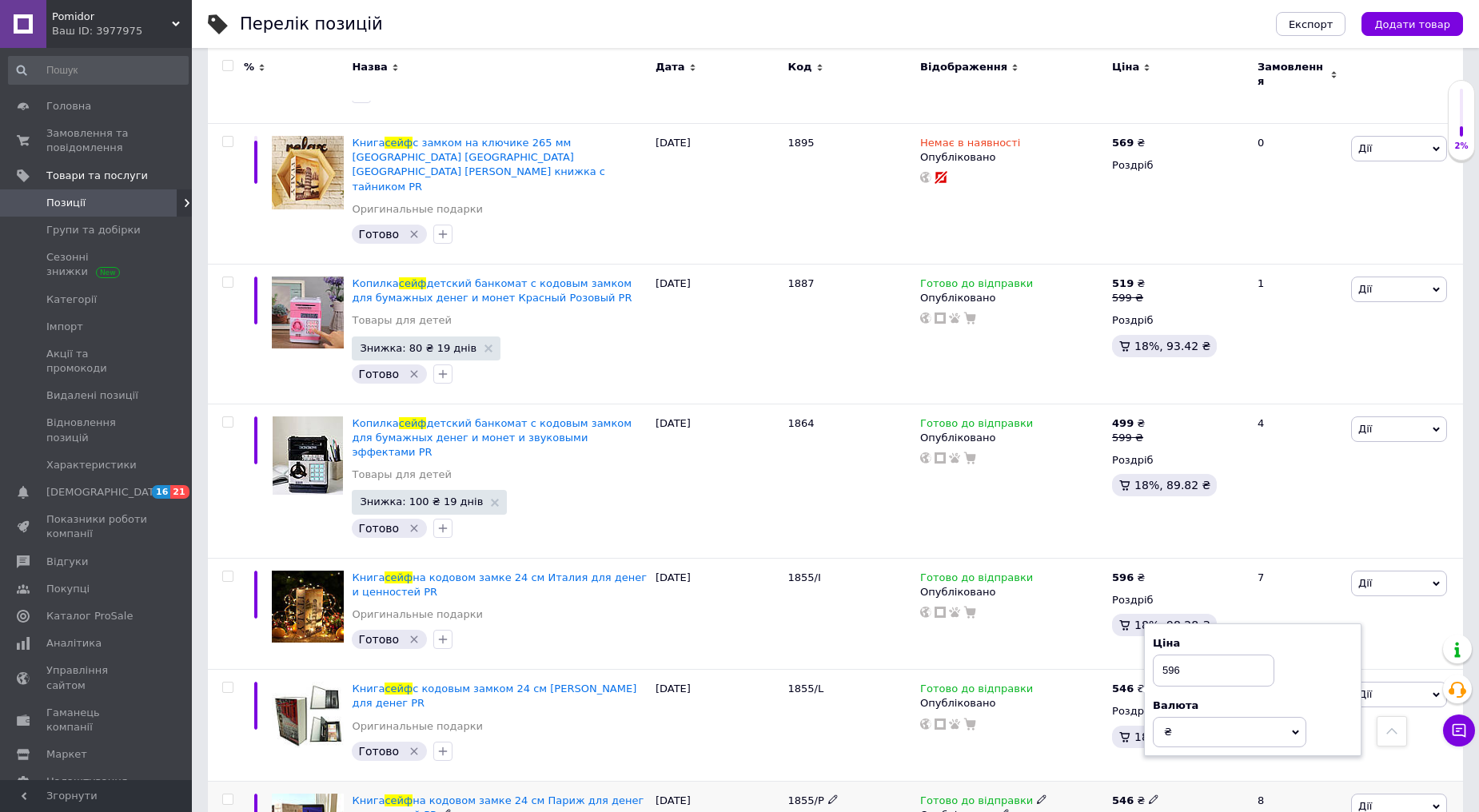
type input "596"
click at [1149, 794] on icon at bounding box center [1153, 799] width 9 height 9
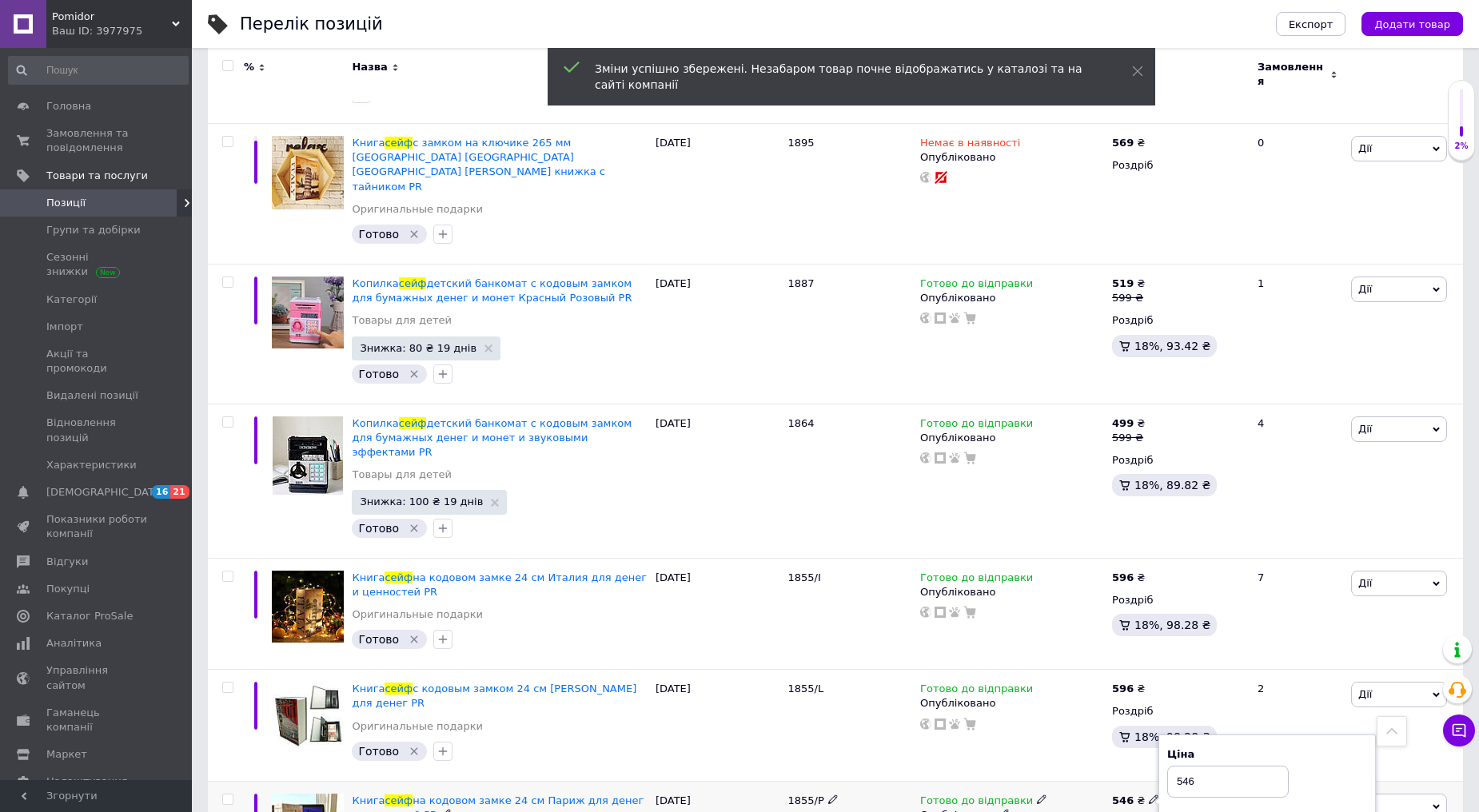
click at [1189, 766] on input "546" at bounding box center [1228, 782] width 122 height 32
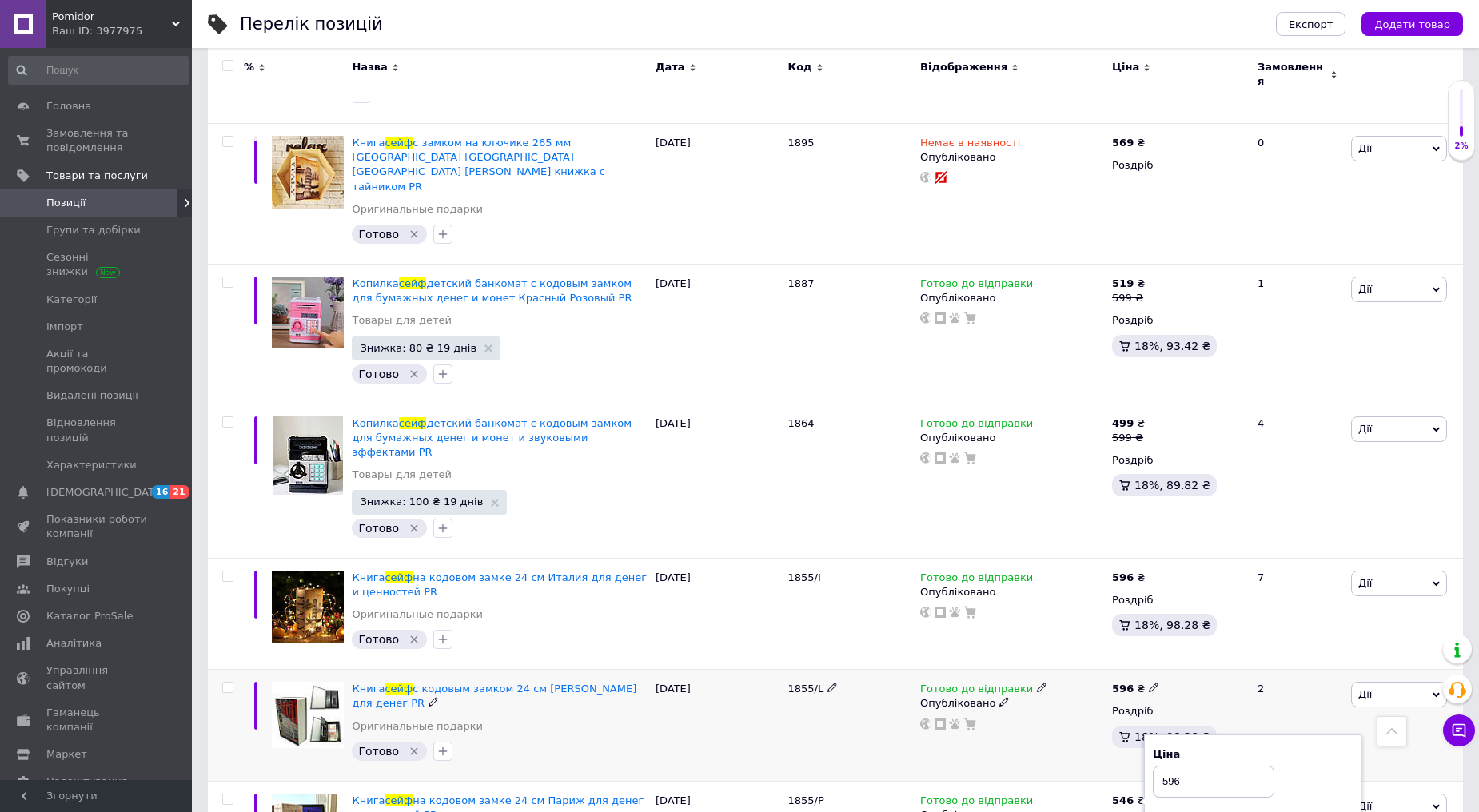
type input "596"
click at [1047, 670] on div "Готово до відправки Опубліковано" at bounding box center [1011, 727] width 192 height 112
